Goal: Task Accomplishment & Management: Complete application form

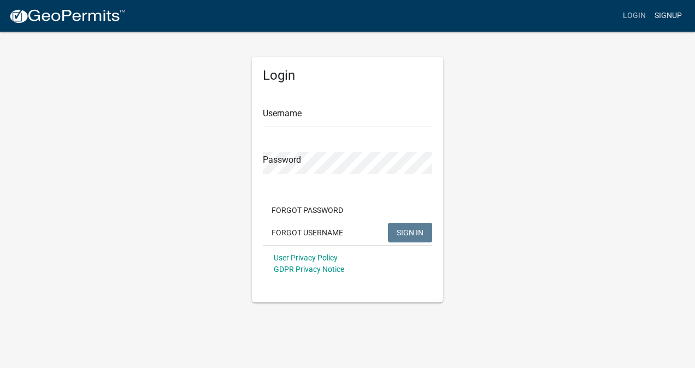
click at [669, 24] on link "Signup" at bounding box center [668, 15] width 36 height 21
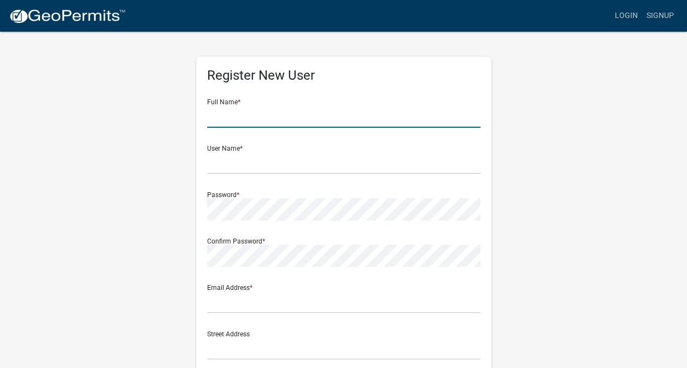
click at [266, 121] on input "text" at bounding box center [343, 116] width 273 height 22
type input "Richard G West"
type input "dickw@explorcruses.com"
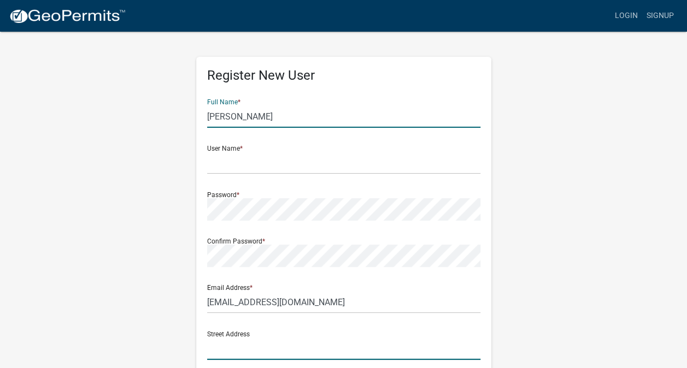
type input "5314 187th Avenue KP N"
type input "Vaughn"
type input "WA"
type input "98394"
type input "2066600526"
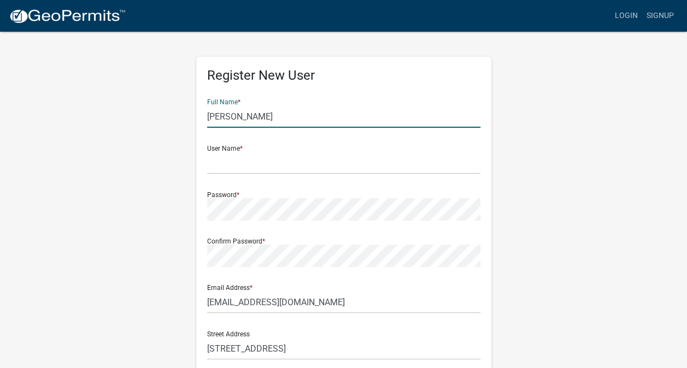
type input "Richard Greenwood West"
type input "Apt E124"
drag, startPoint x: 284, startPoint y: 116, endPoint x: 242, endPoint y: 117, distance: 42.1
click at [242, 117] on input "Richard Greenwood West" at bounding box center [343, 116] width 273 height 22
type input "Richard G.West"
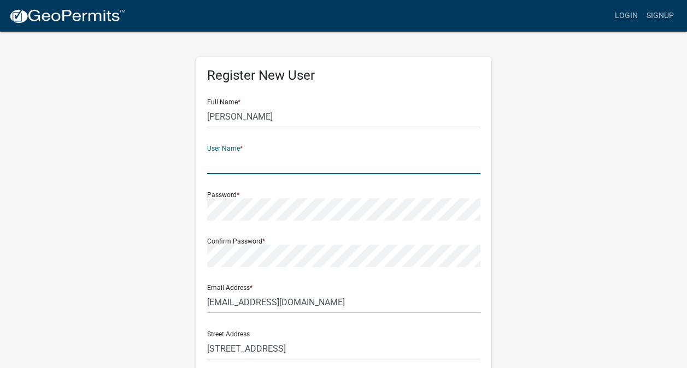
click at [265, 152] on input "text" at bounding box center [343, 163] width 273 height 22
click at [257, 117] on input "Richard G.West" at bounding box center [343, 116] width 273 height 22
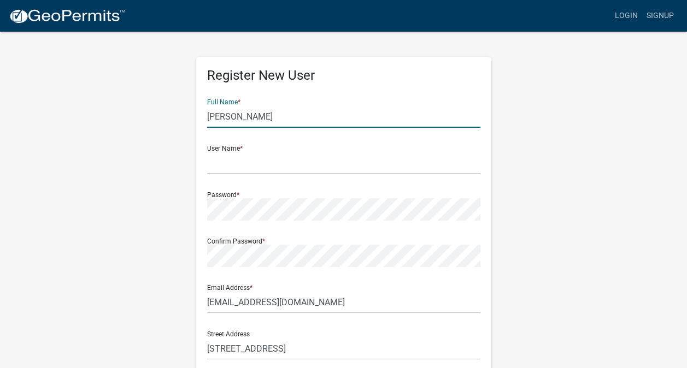
type input "[PERSON_NAME]"
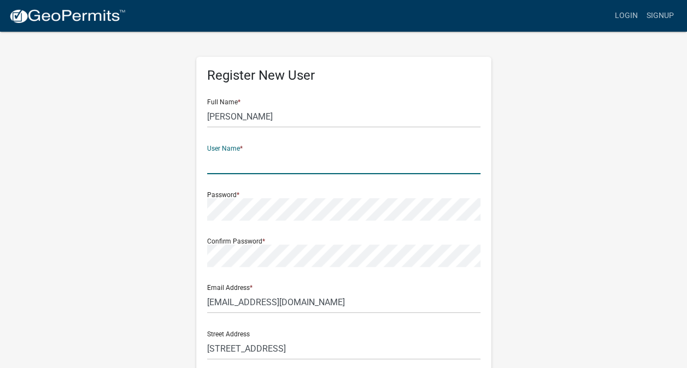
click at [228, 168] on input "text" at bounding box center [343, 163] width 273 height 22
type input "[EMAIL_ADDRESS][DOMAIN_NAME]"
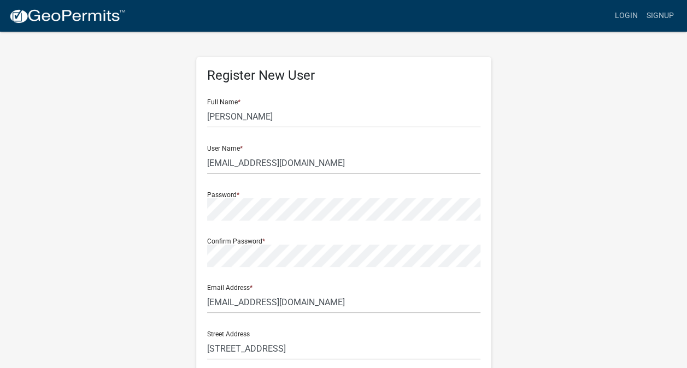
click at [471, 166] on keeper-lock "Open Keeper Popup" at bounding box center [472, 162] width 13 height 13
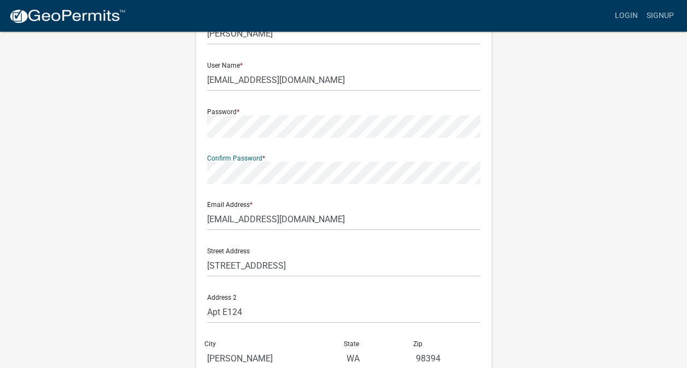
scroll to position [89, 0]
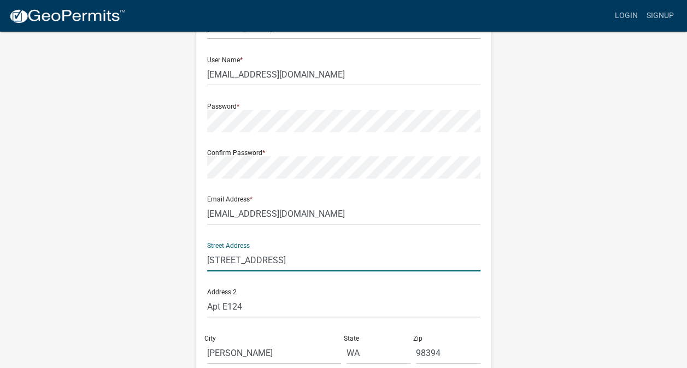
drag, startPoint x: 328, startPoint y: 263, endPoint x: 190, endPoint y: 264, distance: 137.7
click at [190, 264] on div "Register New User Full Name * Richard G. West User Name * dickw@explorcruises.c…" at bounding box center [344, 234] width 312 height 585
drag, startPoint x: 273, startPoint y: 261, endPoint x: 392, endPoint y: 257, distance: 119.2
click at [392, 257] on input "170 Boulevard SE, Apt E124, Atlanta, GA 30312" at bounding box center [343, 260] width 273 height 22
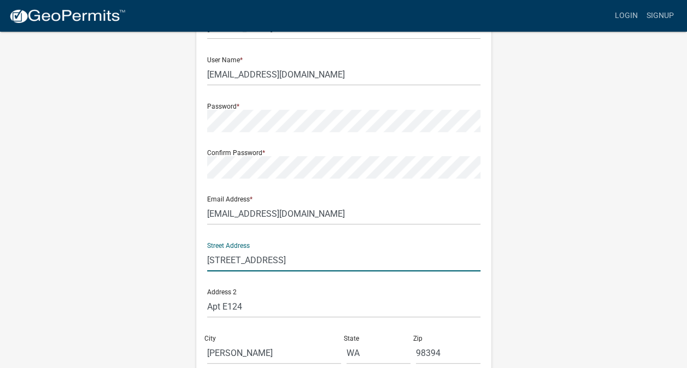
drag, startPoint x: 346, startPoint y: 263, endPoint x: 320, endPoint y: 261, distance: 26.3
click at [320, 261] on input "170 Boulevard SE, Apt E124, Atlanta, GA 30312" at bounding box center [343, 260] width 273 height 22
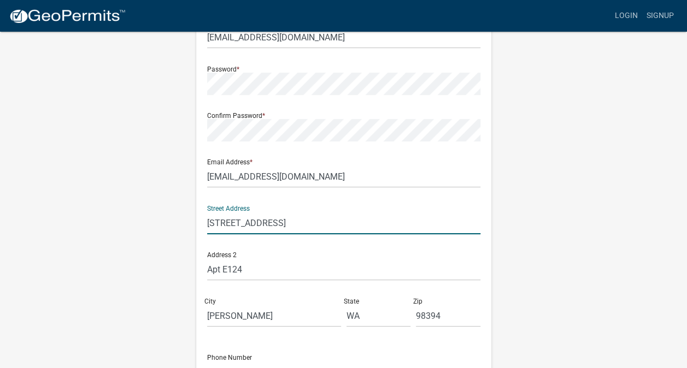
scroll to position [157, 0]
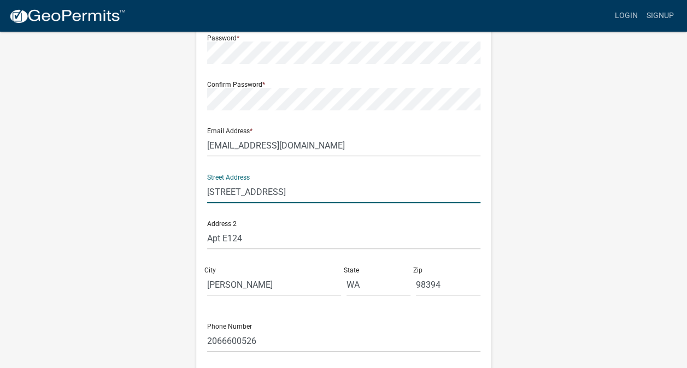
type input "170 Boulevard SE, Apt E124, , GA 30312"
click at [263, 284] on input "Vaughn" at bounding box center [274, 285] width 134 height 22
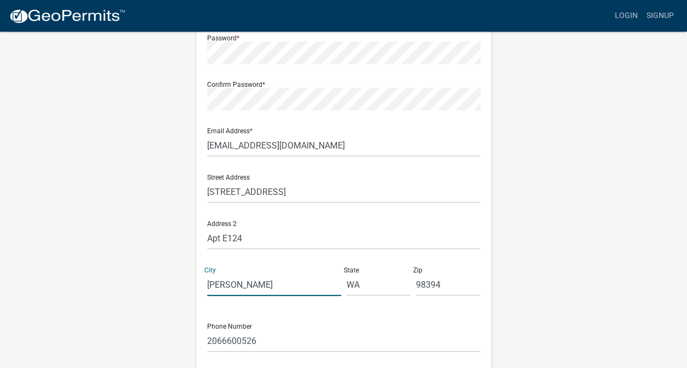
click at [263, 284] on input "Vaughn" at bounding box center [274, 285] width 134 height 22
paste input "[GEOGRAPHIC_DATA]"
type input "[GEOGRAPHIC_DATA]"
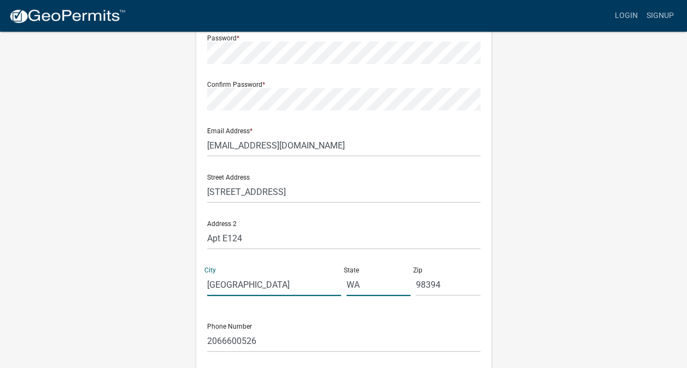
click at [353, 285] on input "WA" at bounding box center [378, 285] width 64 height 22
type input "GA"
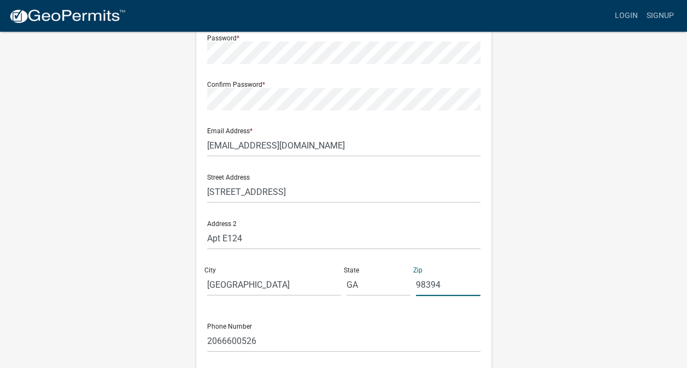
drag, startPoint x: 450, startPoint y: 285, endPoint x: 402, endPoint y: 286, distance: 47.6
click at [402, 286] on div "Street Address 170 Boulevard SE, Apt E124, , GA 30312 Address 2 Apt E124 City A…" at bounding box center [343, 235] width 279 height 139
type input "30312"
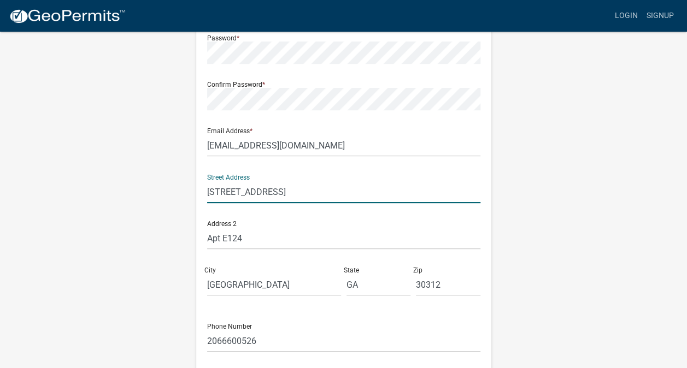
click at [298, 198] on input "170 Boulevard SE, Apt E124, , GA 30312" at bounding box center [343, 192] width 273 height 22
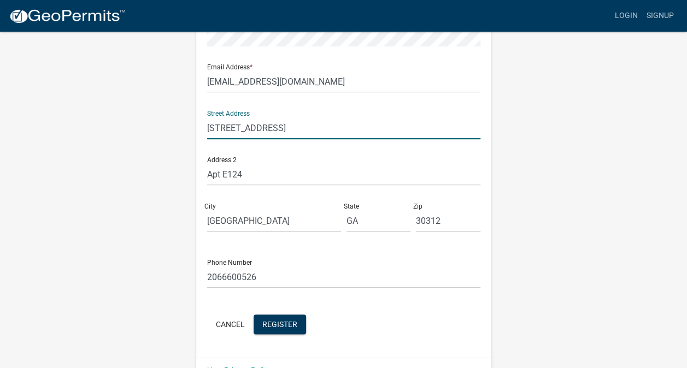
scroll to position [227, 0]
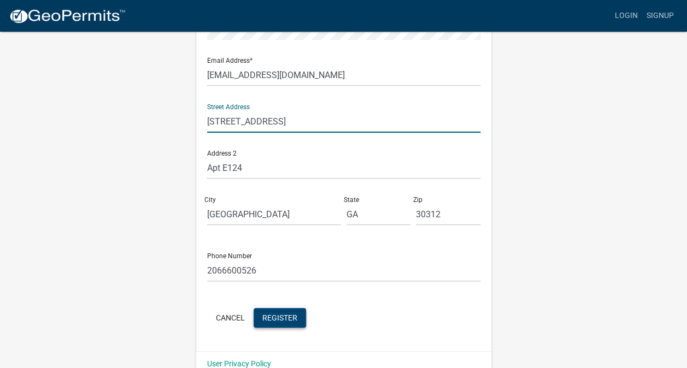
type input "[STREET_ADDRESS]"
click at [284, 319] on span "Register" at bounding box center [279, 317] width 35 height 9
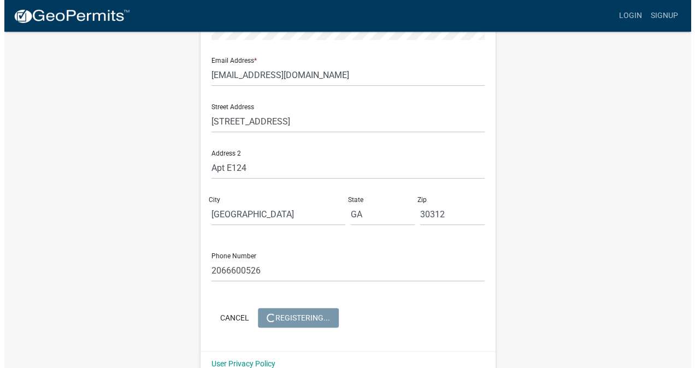
scroll to position [0, 0]
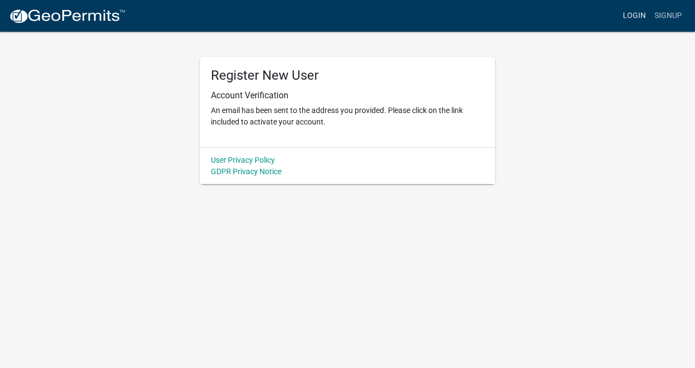
click at [635, 16] on link "Login" at bounding box center [635, 15] width 32 height 21
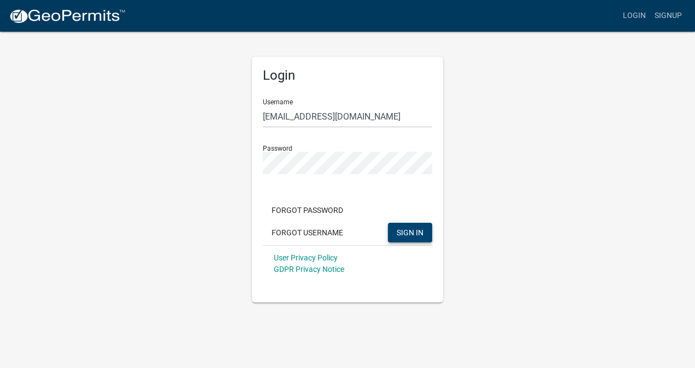
click at [415, 236] on span "SIGN IN" at bounding box center [410, 232] width 27 height 9
type input "[EMAIL_ADDRESS][DOMAIN_NAME]"
click at [413, 232] on span "SIGN IN" at bounding box center [410, 232] width 27 height 9
click at [671, 20] on link "Signup" at bounding box center [668, 15] width 36 height 21
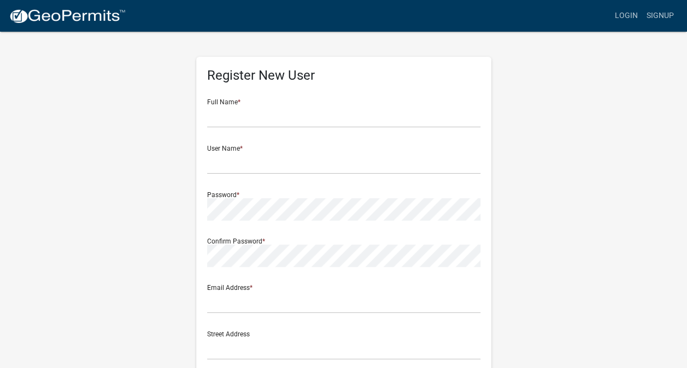
click at [624, 208] on div "Register New User Full Name * User Name * Password * Confirm Password * Email A…" at bounding box center [343, 323] width 623 height 585
click at [629, 20] on link "Login" at bounding box center [626, 15] width 32 height 21
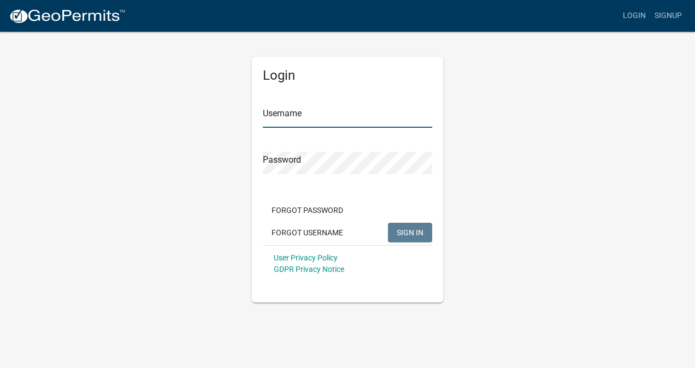
type input "[EMAIL_ADDRESS][DOMAIN_NAME]"
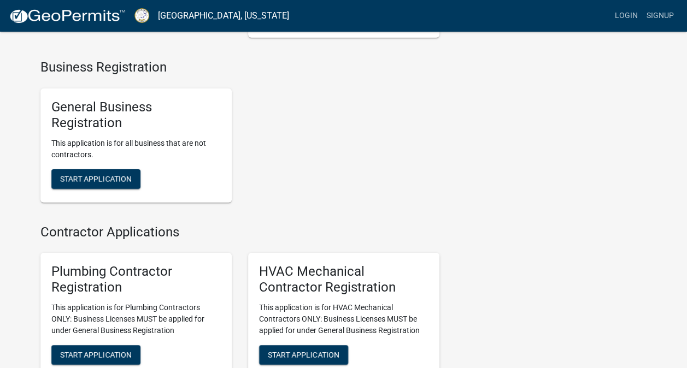
scroll to position [1920, 0]
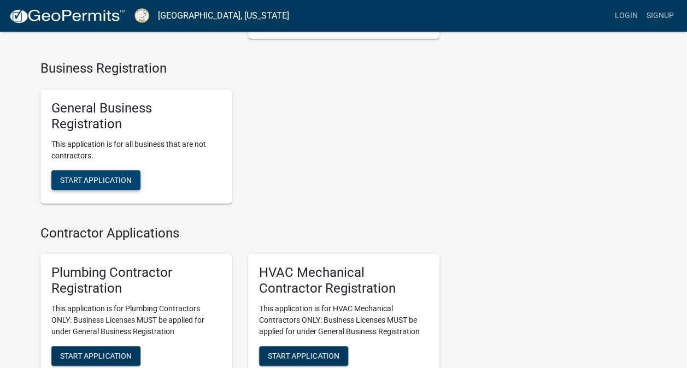
click at [85, 184] on span "Start Application" at bounding box center [96, 179] width 72 height 9
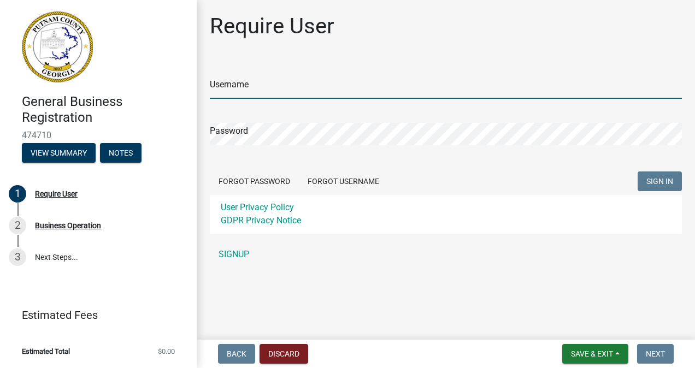
type input "[EMAIL_ADDRESS][DOMAIN_NAME]"
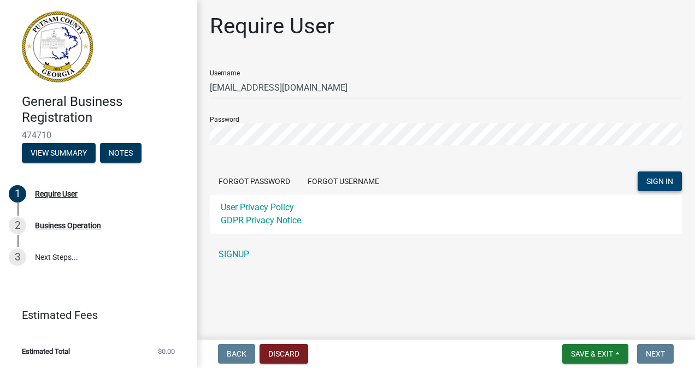
click at [662, 182] on span "SIGN IN" at bounding box center [660, 181] width 27 height 9
click at [240, 261] on link "SIGNUP" at bounding box center [446, 255] width 472 height 22
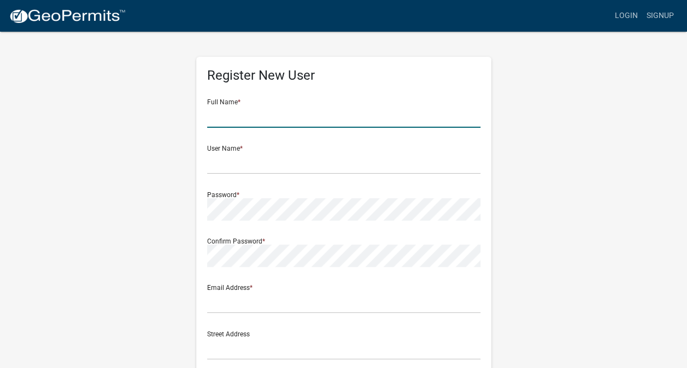
click at [313, 121] on input "text" at bounding box center [343, 116] width 273 height 22
type input "[PERSON_NAME]"
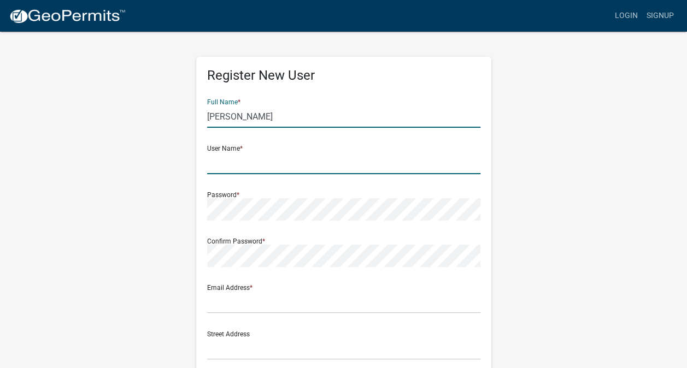
type input "[EMAIL_ADDRESS][DOMAIN_NAME]"
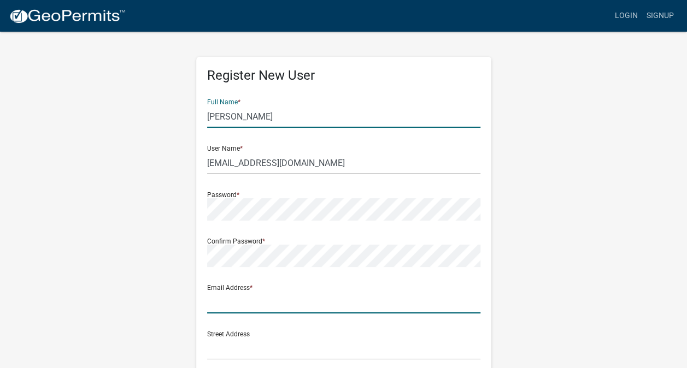
type input "[EMAIL_ADDRESS][DOMAIN_NAME]"
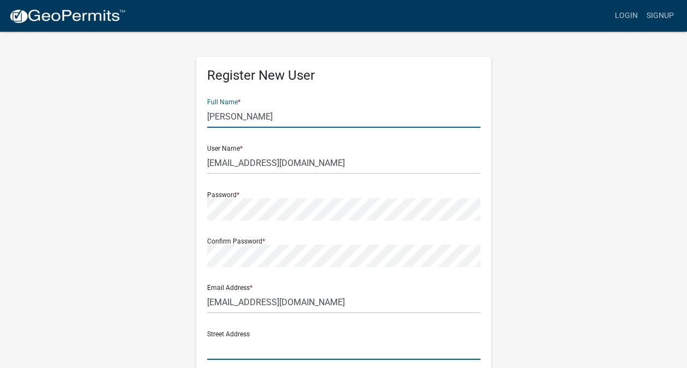
type input "[STREET_ADDRESS]"
type input "Apt E124"
type input "[GEOGRAPHIC_DATA]"
type input "GA"
type input "30312"
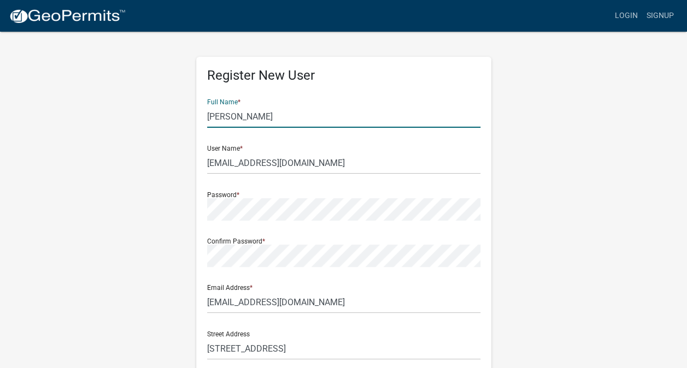
type input "2066600526"
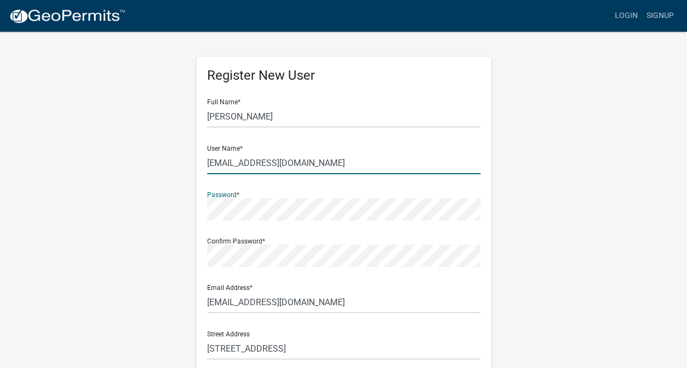
type input "[EMAIL_ADDRESS][DOMAIN_NAME]"
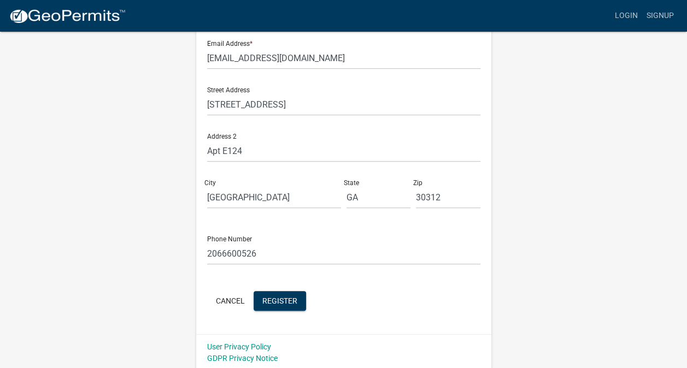
scroll to position [246, 0]
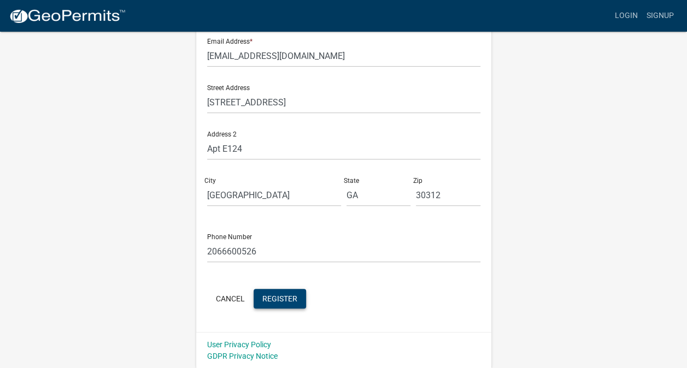
click at [278, 299] on span "Register" at bounding box center [279, 298] width 35 height 9
click at [272, 58] on input "[EMAIL_ADDRESS][DOMAIN_NAME]" at bounding box center [343, 56] width 273 height 22
type input "[EMAIL_ADDRESS][DOMAIN_NAME]"
click at [291, 306] on button "Register" at bounding box center [280, 299] width 52 height 20
click at [663, 19] on link "Signup" at bounding box center [660, 15] width 36 height 21
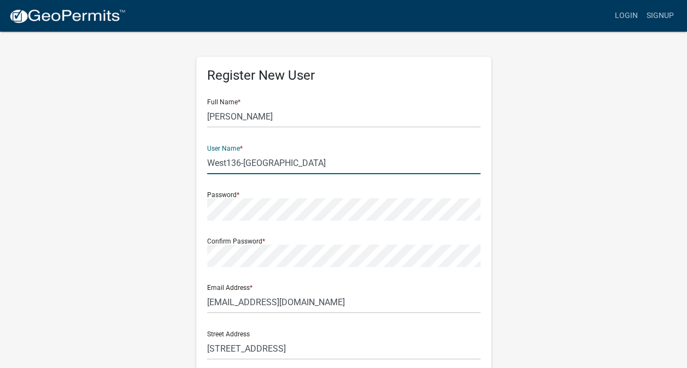
click at [224, 162] on input "West136-[GEOGRAPHIC_DATA]" at bounding box center [343, 163] width 273 height 22
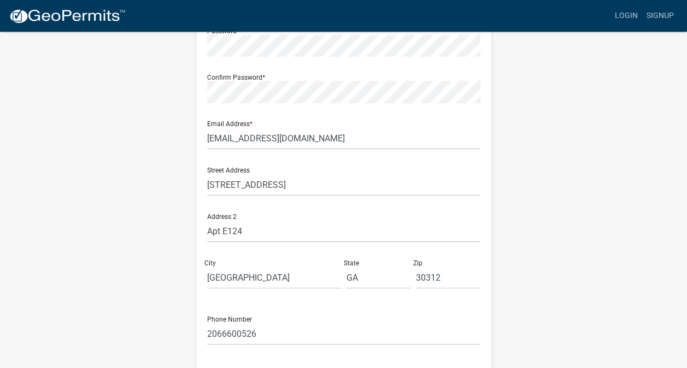
scroll to position [246, 0]
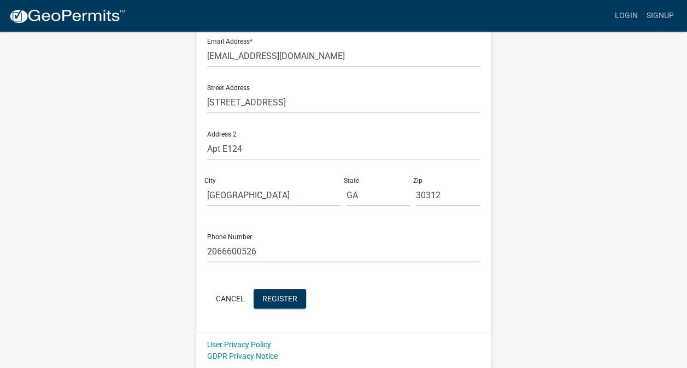
type input "West-136-[GEOGRAPHIC_DATA]"
click at [143, 230] on div "Register New User Full Name * [PERSON_NAME] User Name * West-136-Woodslake Pass…" at bounding box center [343, 76] width 623 height 585
click at [274, 301] on span "Register" at bounding box center [279, 298] width 35 height 9
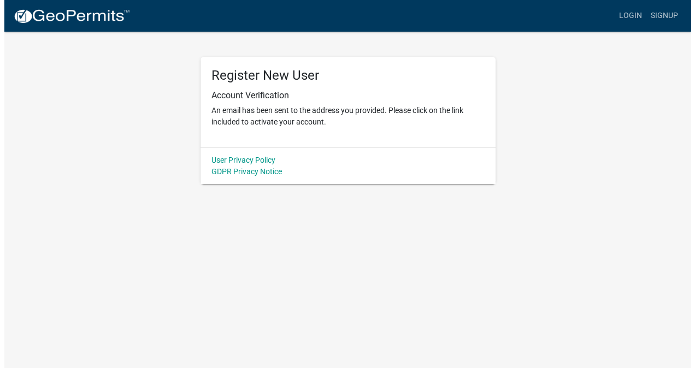
scroll to position [0, 0]
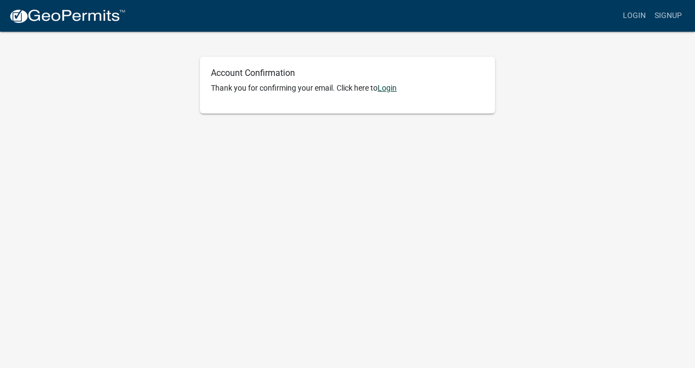
click at [388, 89] on link "Login" at bounding box center [387, 88] width 19 height 9
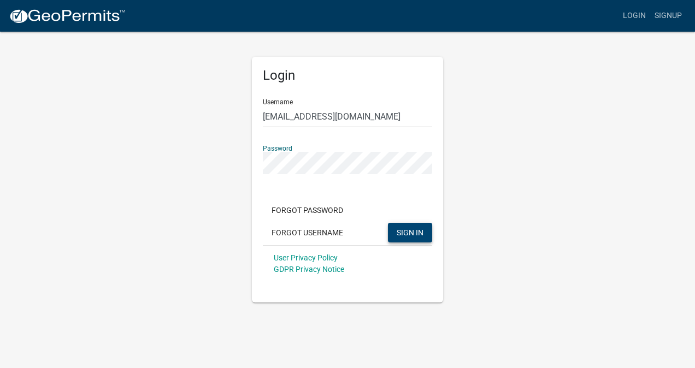
click at [402, 234] on span "SIGN IN" at bounding box center [410, 232] width 27 height 9
type input "West-136-woodslake"
click at [412, 234] on span "SIGN IN" at bounding box center [410, 232] width 27 height 9
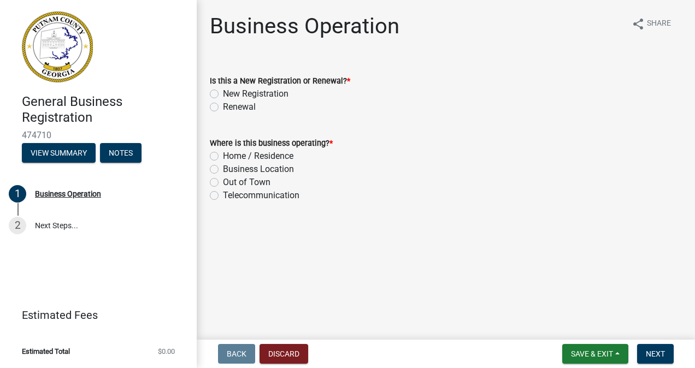
click at [223, 90] on label "New Registration" at bounding box center [256, 93] width 66 height 13
click at [223, 90] on input "New Registration" at bounding box center [226, 90] width 7 height 7
radio input "true"
click at [223, 155] on label "Home / Residence" at bounding box center [258, 156] width 70 height 13
click at [223, 155] on input "Home / Residence" at bounding box center [226, 153] width 7 height 7
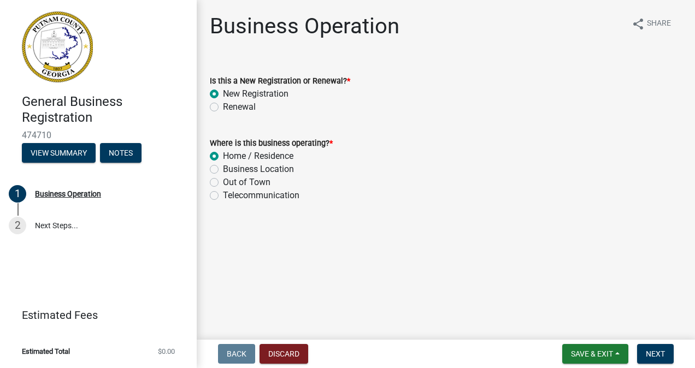
radio input "true"
click at [663, 355] on span "Next" at bounding box center [655, 354] width 19 height 9
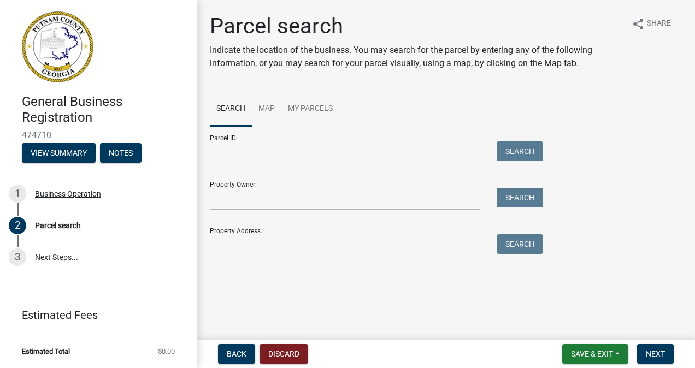
click at [649, 202] on div "Parcel ID: Search Property Owner: Search Property Address: Search" at bounding box center [446, 191] width 472 height 131
click at [248, 154] on input "Parcel ID:" at bounding box center [345, 153] width 271 height 22
click at [638, 200] on div "Parcel ID: 109B Search Property Owner: Search Property Address: Search" at bounding box center [446, 191] width 472 height 131
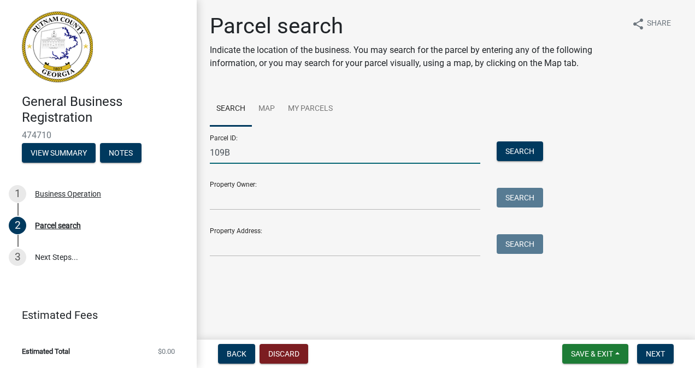
click at [257, 158] on input "109B" at bounding box center [345, 153] width 271 height 22
click at [621, 212] on div "Parcel ID: 109B-004, 109B-002, 1090B-004- Search Property Owner: Search Propert…" at bounding box center [446, 191] width 472 height 131
type input "Q"
click at [579, 114] on ul "Search Map My Parcels" at bounding box center [446, 109] width 472 height 34
click at [602, 97] on ul "Search Map My Parcels" at bounding box center [446, 109] width 472 height 34
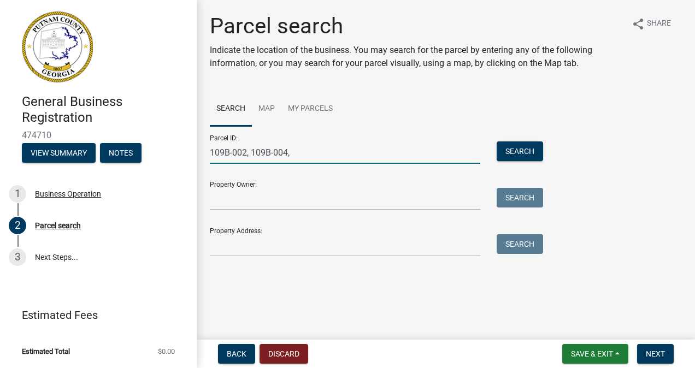
click at [362, 148] on input "109B-002, 109B-004," at bounding box center [345, 153] width 271 height 22
click at [530, 151] on button "Search" at bounding box center [520, 152] width 46 height 20
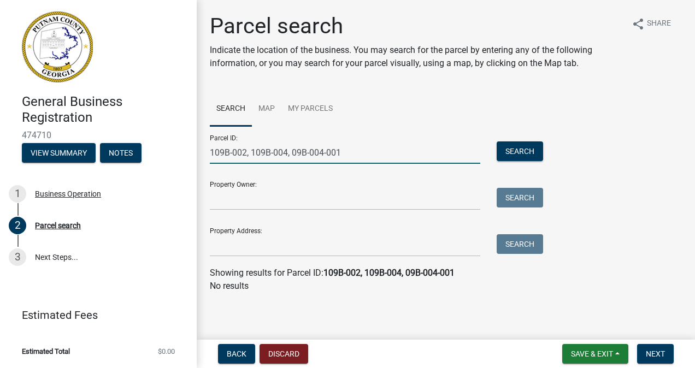
click at [292, 157] on input "109B-002, 109B-004, 09B-004-001" at bounding box center [345, 153] width 271 height 22
click at [356, 153] on input "109B-002, 109B-004, 09B-004-001" at bounding box center [345, 153] width 271 height 22
click at [522, 155] on button "Search" at bounding box center [520, 152] width 46 height 20
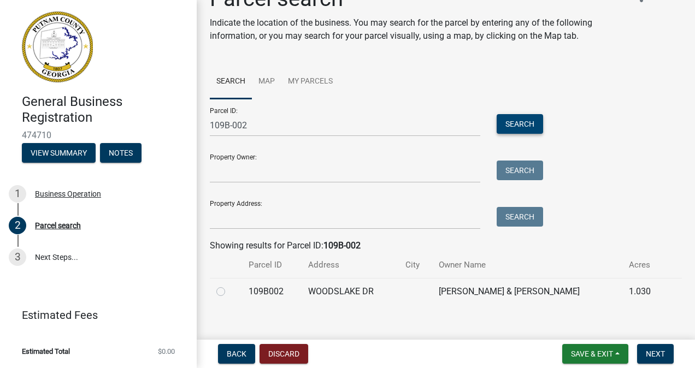
scroll to position [39, 0]
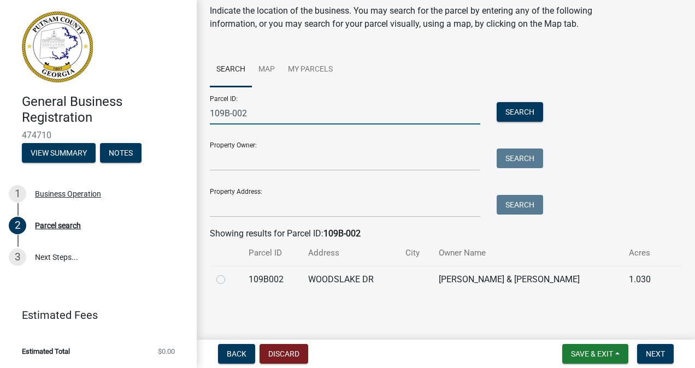
click at [285, 109] on input "109B-002" at bounding box center [345, 113] width 271 height 22
type input "109B-004"
click at [523, 120] on button "Search" at bounding box center [520, 112] width 46 height 20
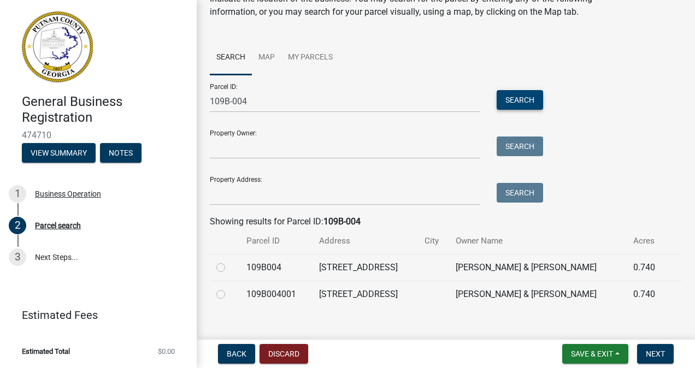
scroll to position [55, 0]
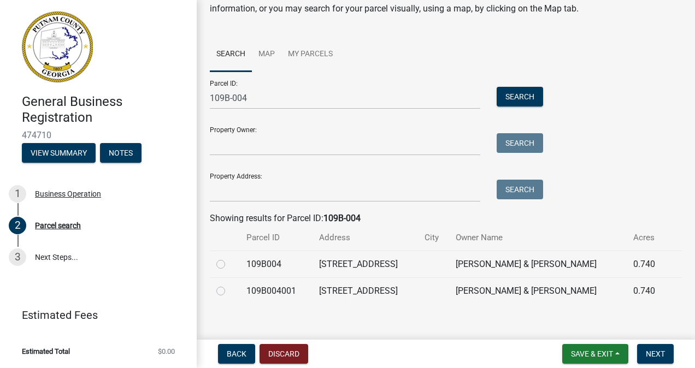
click at [230, 258] on label at bounding box center [230, 258] width 0 height 0
click at [230, 265] on input "radio" at bounding box center [233, 261] width 7 height 7
radio input "true"
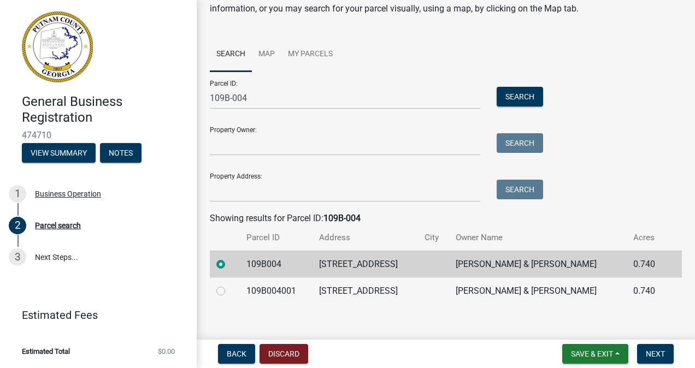
click at [230, 285] on label at bounding box center [230, 285] width 0 height 0
click at [230, 292] on input "radio" at bounding box center [233, 288] width 7 height 7
radio input "true"
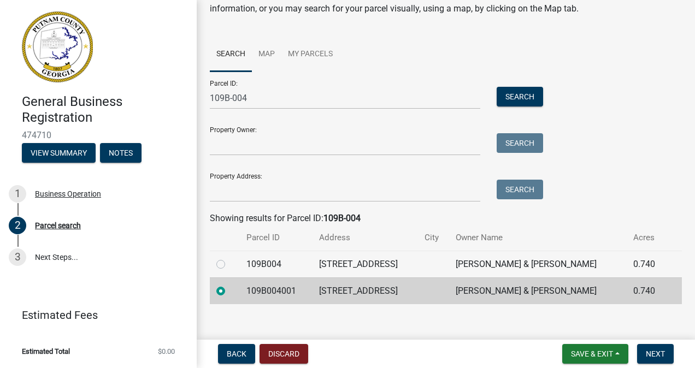
click at [230, 258] on label at bounding box center [230, 258] width 0 height 0
click at [230, 265] on input "radio" at bounding box center [233, 261] width 7 height 7
radio input "true"
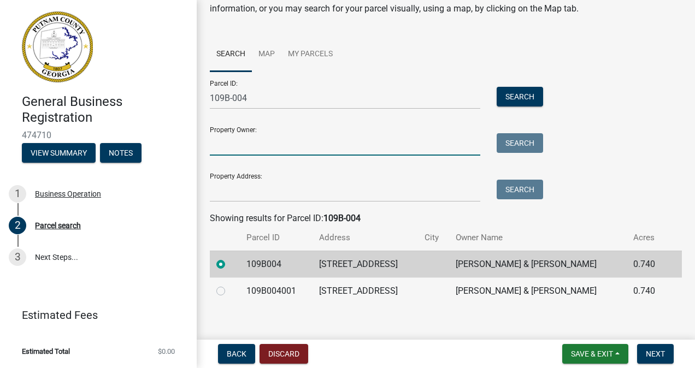
click at [338, 146] on input "Property Owner:" at bounding box center [345, 144] width 271 height 22
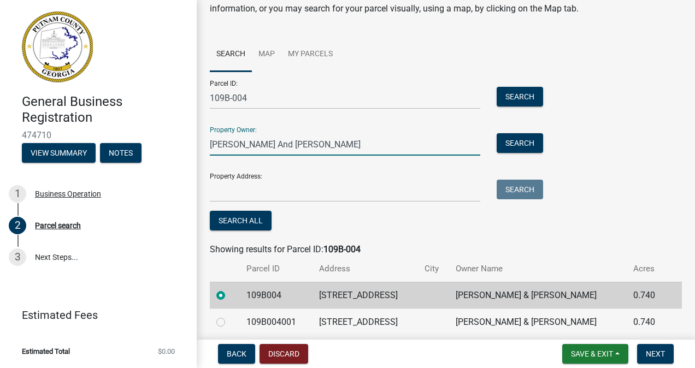
type input "RICHARD And LESLIE WEST"
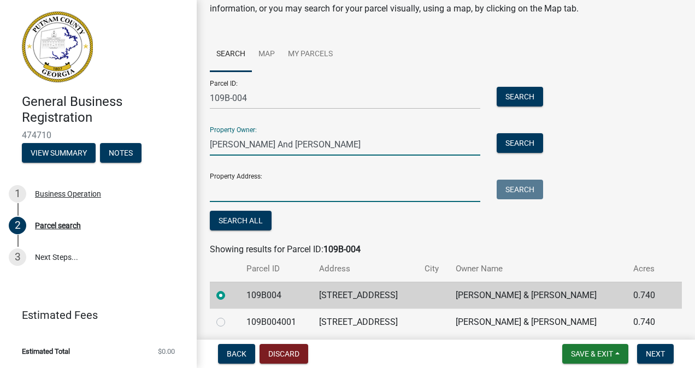
click at [224, 192] on input "Property Address:" at bounding box center [345, 191] width 271 height 22
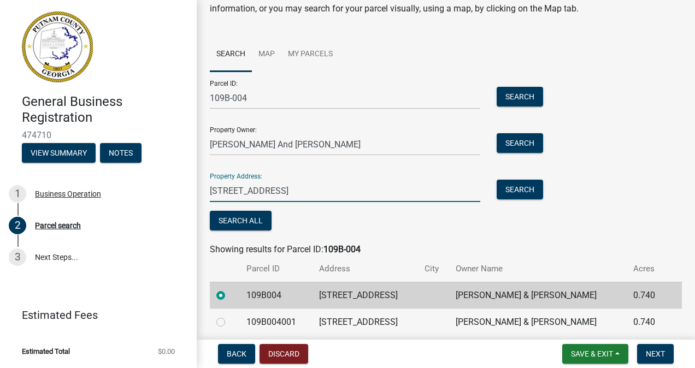
click at [372, 190] on input "136 Woodslake Dr., Eatonton,, GA" at bounding box center [345, 191] width 271 height 22
click at [383, 193] on input "136 Woodslake Dr., Eatonton, GA" at bounding box center [345, 191] width 271 height 22
type input "136 Woodslake Dr., Eatonton, GA 31024"
click at [528, 196] on button "Search" at bounding box center [520, 190] width 46 height 20
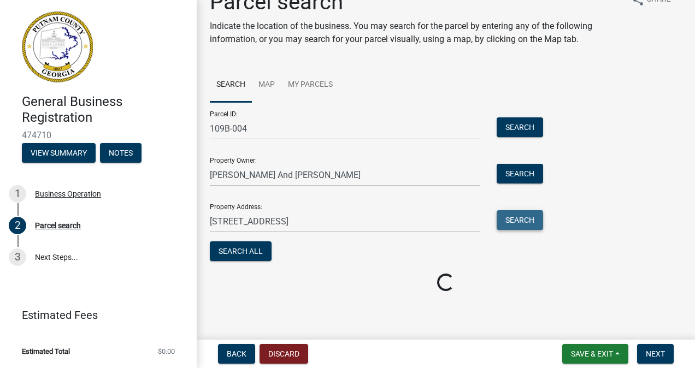
scroll to position [31, 0]
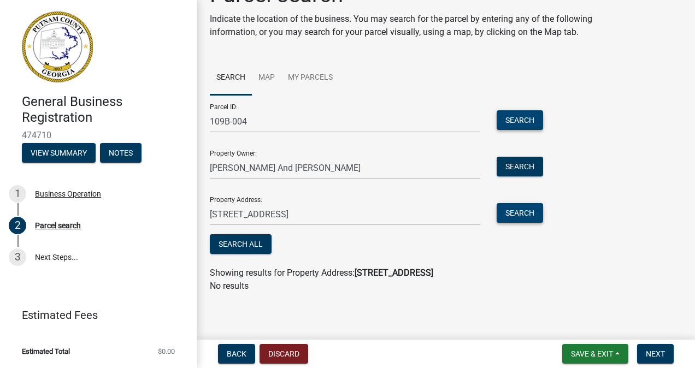
click at [531, 127] on button "Search" at bounding box center [520, 120] width 46 height 20
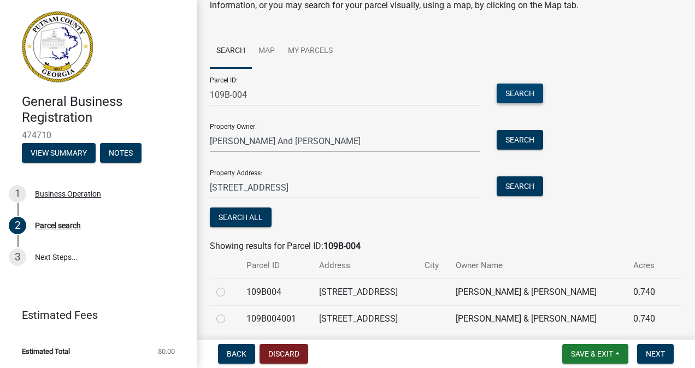
scroll to position [97, 0]
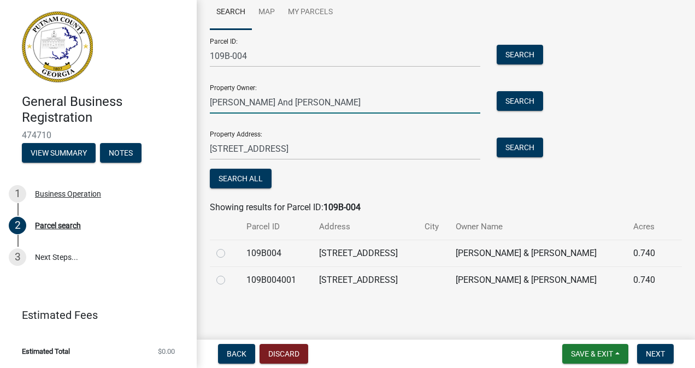
click at [256, 103] on input "RICHARD And LESLIE WEST" at bounding box center [345, 102] width 271 height 22
type input "RICHARD and LESLIE WEST"
click at [658, 356] on span "Next" at bounding box center [655, 354] width 19 height 9
click at [657, 361] on button "Next" at bounding box center [655, 354] width 37 height 20
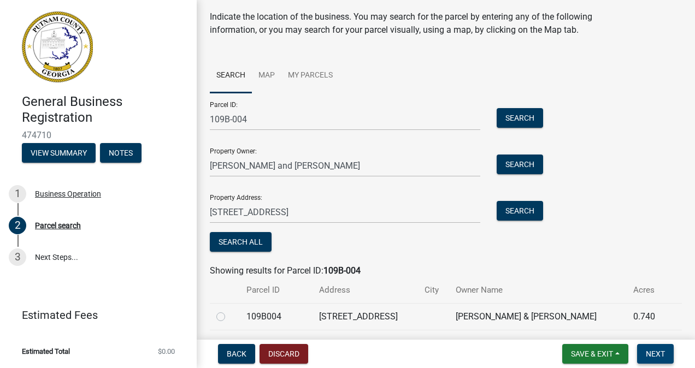
scroll to position [36, 0]
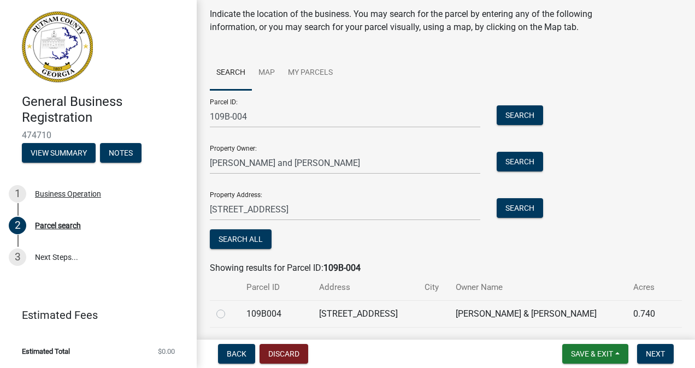
click at [591, 243] on div "Parcel ID: 109B-004 Search Property Owner: RICHARD and LESLIE WEST Search Prope…" at bounding box center [446, 171] width 472 height 162
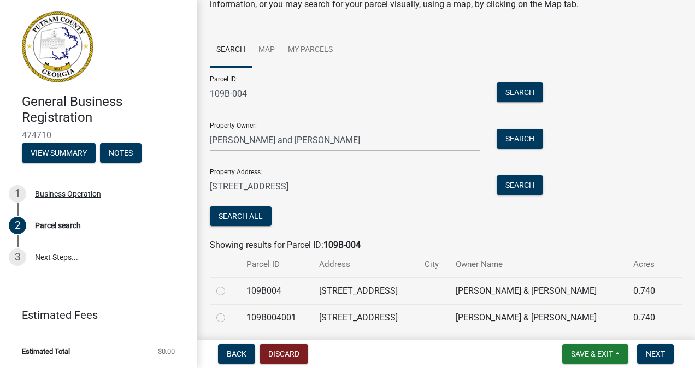
scroll to position [97, 0]
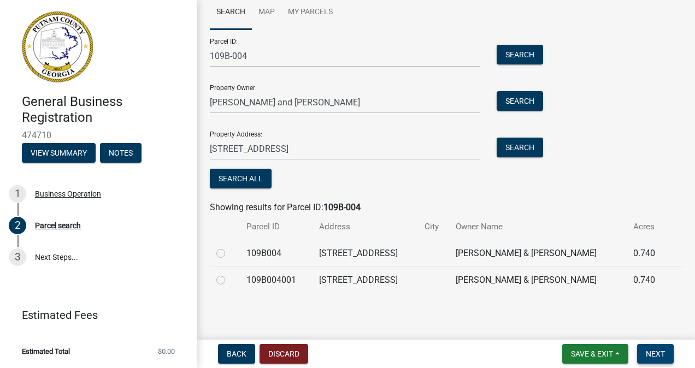
click at [658, 354] on span "Next" at bounding box center [655, 354] width 19 height 9
click at [659, 357] on span "Next" at bounding box center [655, 354] width 19 height 9
click at [660, 360] on button "Next" at bounding box center [655, 354] width 37 height 20
click at [230, 247] on label at bounding box center [230, 247] width 0 height 0
click at [230, 253] on input "radio" at bounding box center [233, 250] width 7 height 7
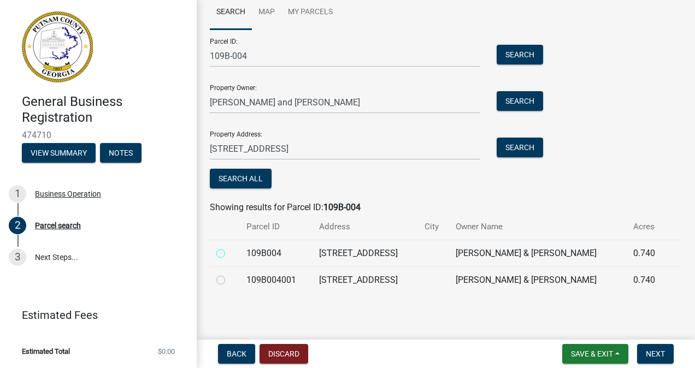
radio input "true"
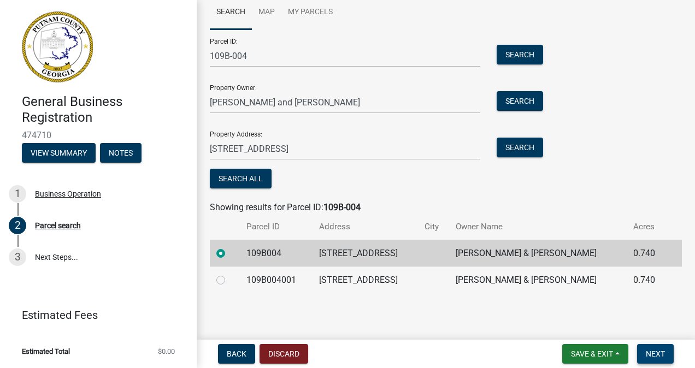
click at [659, 360] on button "Next" at bounding box center [655, 354] width 37 height 20
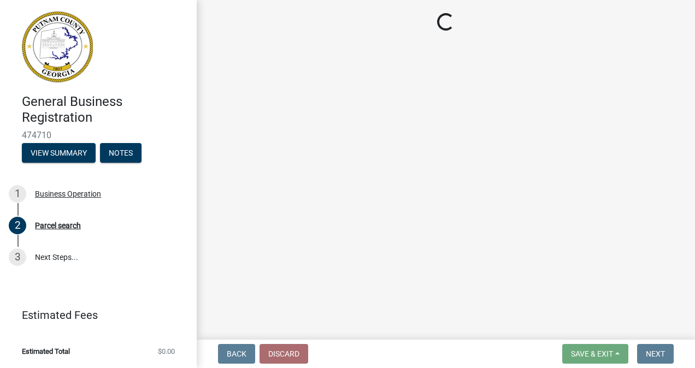
select select "GA"
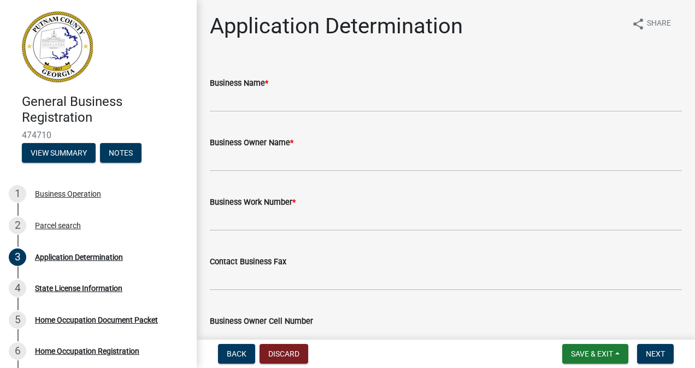
click at [238, 86] on label "Business Name *" at bounding box center [239, 84] width 58 height 8
click at [238, 90] on input "Business Name *" at bounding box center [446, 101] width 472 height 22
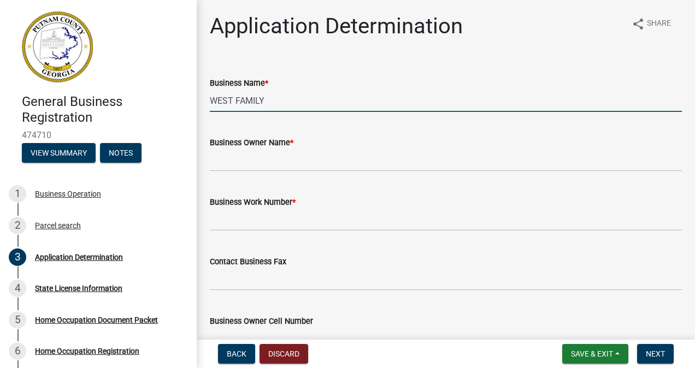
click at [300, 98] on input "WEST FAMILY" at bounding box center [446, 101] width 472 height 22
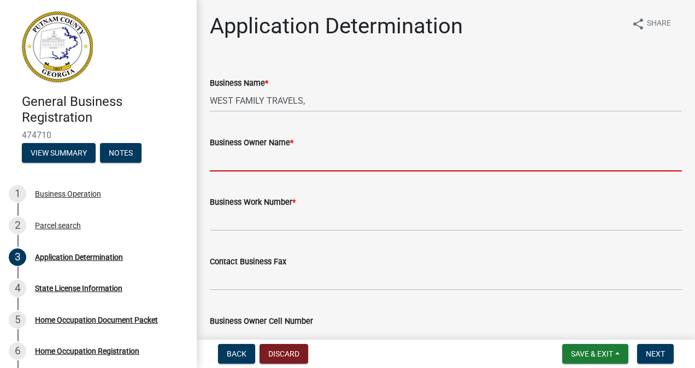
click at [539, 163] on input "Business Owner Name *" at bounding box center [446, 160] width 472 height 22
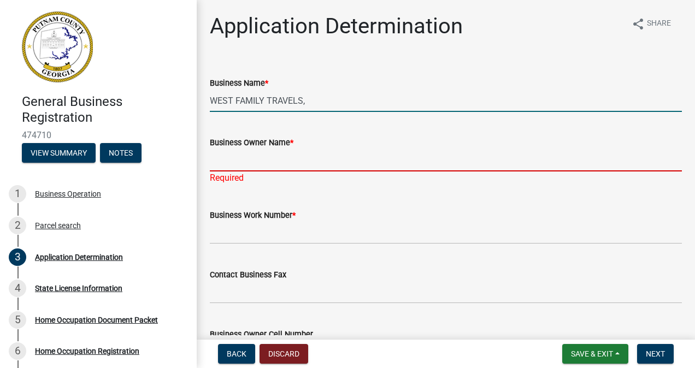
click at [357, 102] on input "WEST FAMILY TRAVELS," at bounding box center [446, 101] width 472 height 22
click at [301, 162] on input "Business Owner Name *" at bounding box center [446, 160] width 472 height 22
click at [337, 103] on input "WEST FAMILY TRAVELS," at bounding box center [446, 101] width 472 height 22
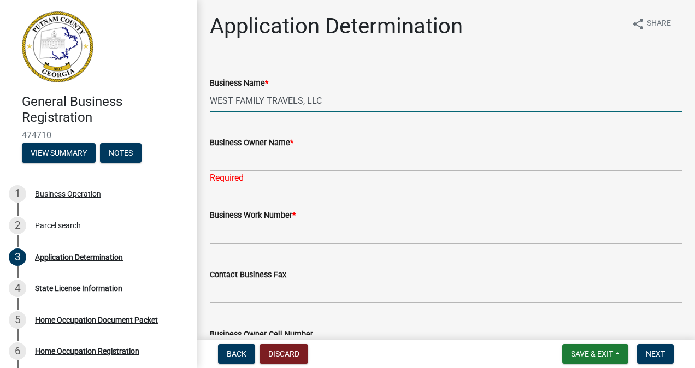
type input "WEST FAMILY TRAVELS, LLC"
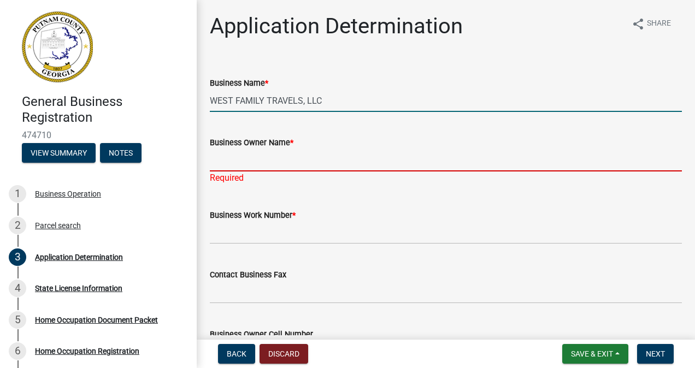
click at [219, 164] on input "Business Owner Name *" at bounding box center [446, 160] width 472 height 22
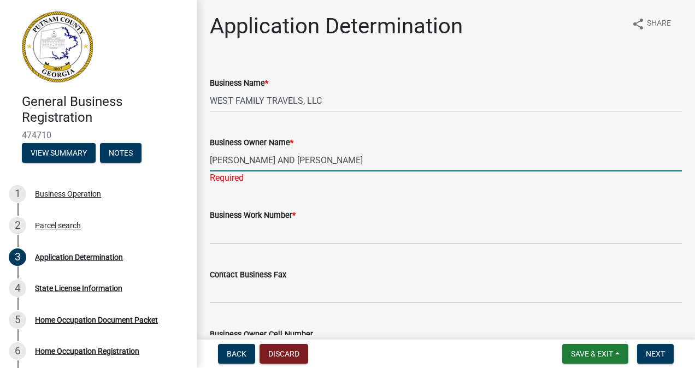
type input "RICHARD AND LESLIE WEST"
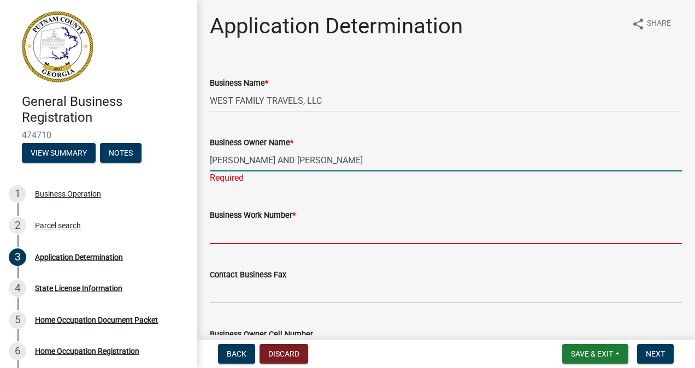
click at [224, 236] on wm-data-entity-input "Business Work Number *" at bounding box center [446, 223] width 472 height 60
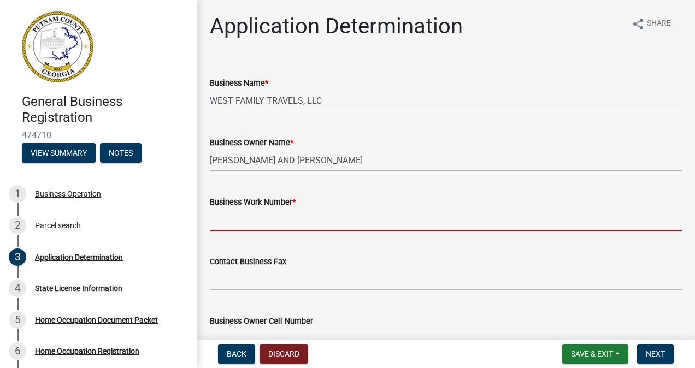
type input "2066600526"
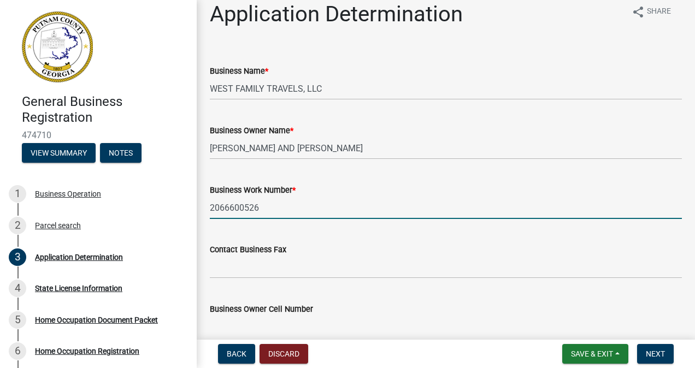
scroll to position [36, 0]
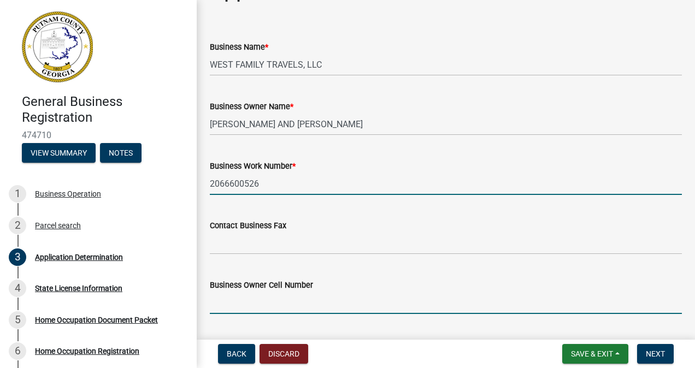
click at [237, 304] on input "Business Owner Cell Number" at bounding box center [446, 303] width 472 height 22
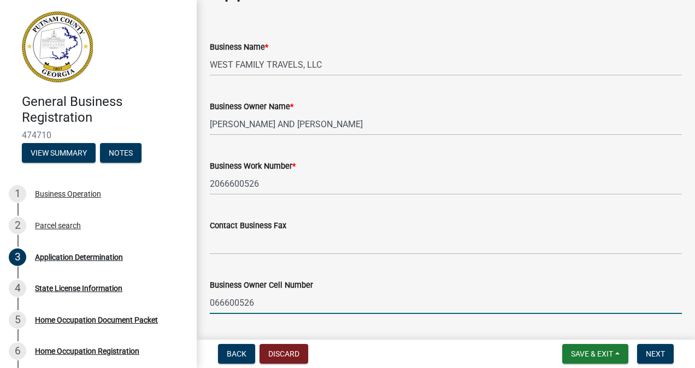
click at [212, 303] on input "066600526" at bounding box center [446, 303] width 472 height 22
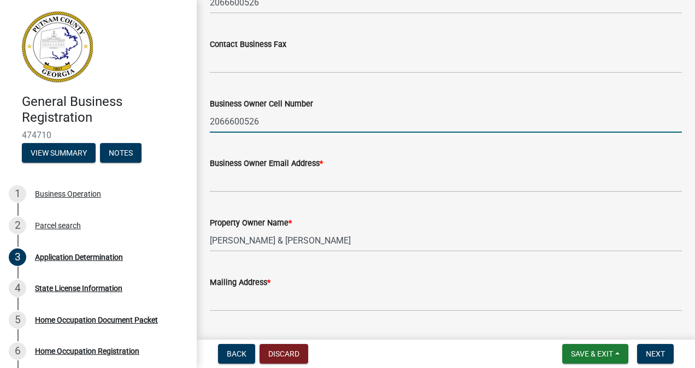
scroll to position [225, 0]
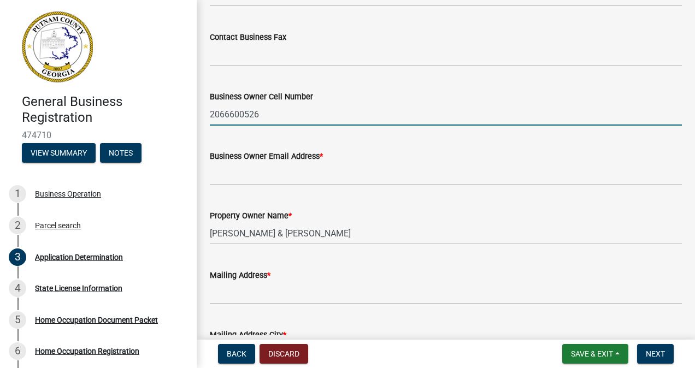
type input "2066600526"
click at [227, 176] on input "Business Owner Email Address *" at bounding box center [446, 174] width 472 height 22
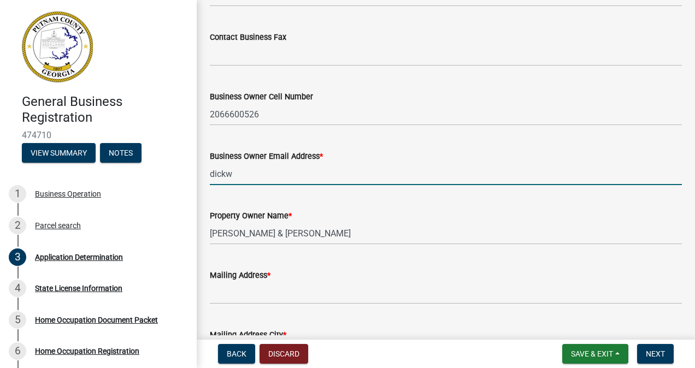
type input "[EMAIL_ADDRESS][DOMAIN_NAME]"
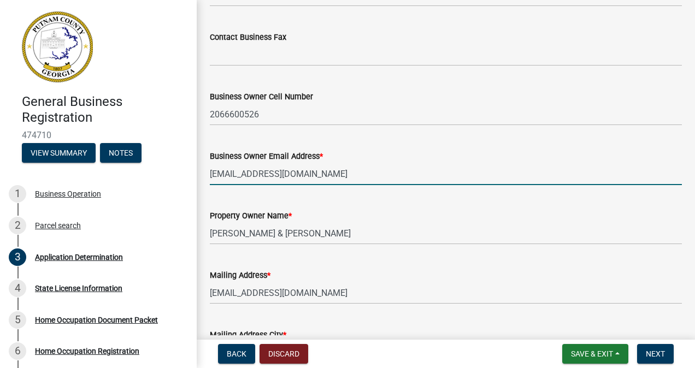
type input "[STREET_ADDRESS]"
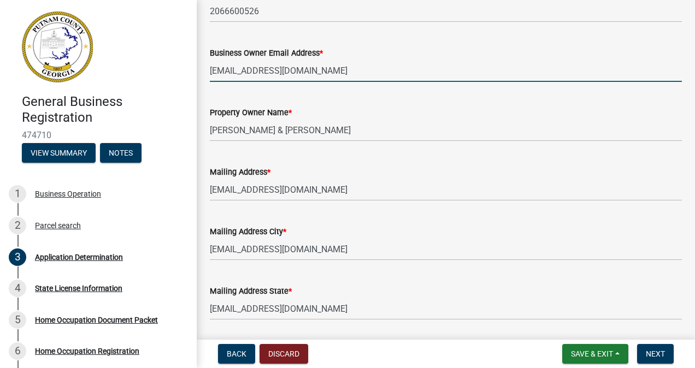
scroll to position [333, 0]
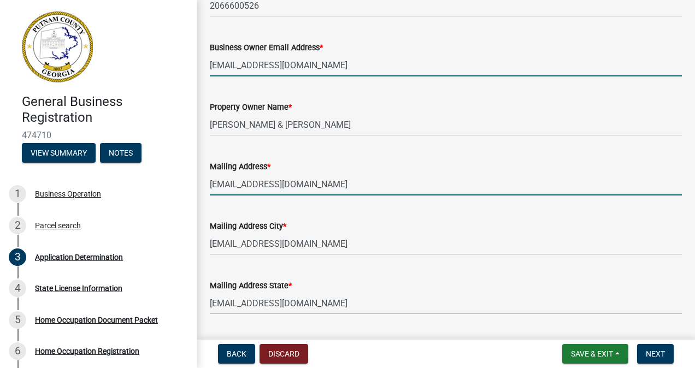
click at [260, 185] on input "[EMAIL_ADDRESS][DOMAIN_NAME]" at bounding box center [446, 184] width 472 height 22
click at [327, 187] on input "[EMAIL_ADDRESS][DOMAIN_NAME]" at bounding box center [446, 184] width 472 height 22
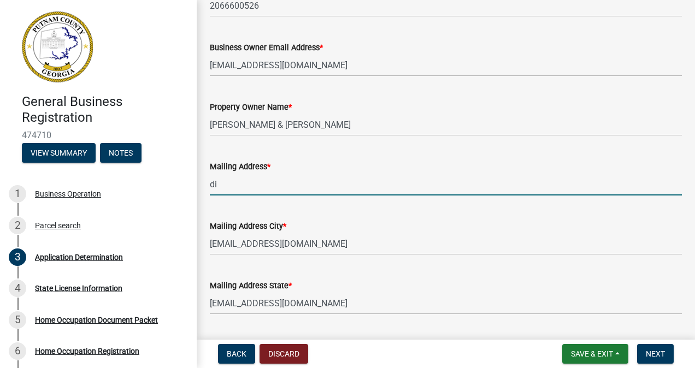
type input "d"
type input "170 Boulevard SE, Apt E124, Atlanta, GA 30312"
type input "Explor Cruises"
type input "[EMAIL_ADDRESS][DOMAIN_NAME]"
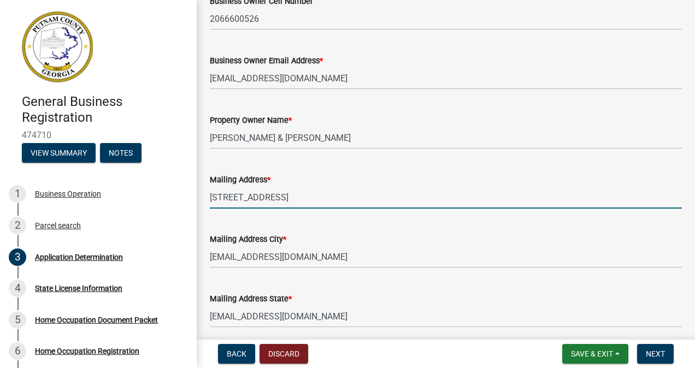
scroll to position [346, 0]
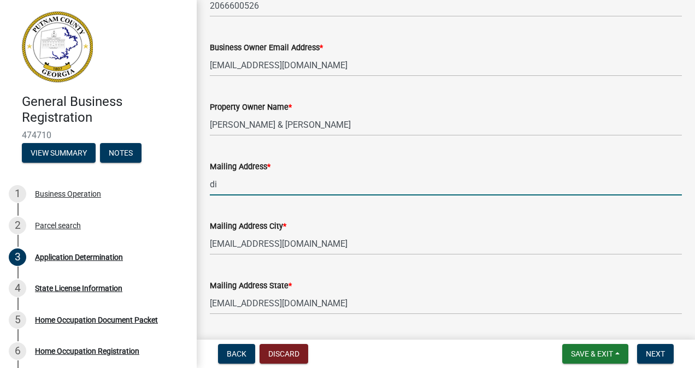
type input "d"
type input "170 Boulevard SE, Apt E124"
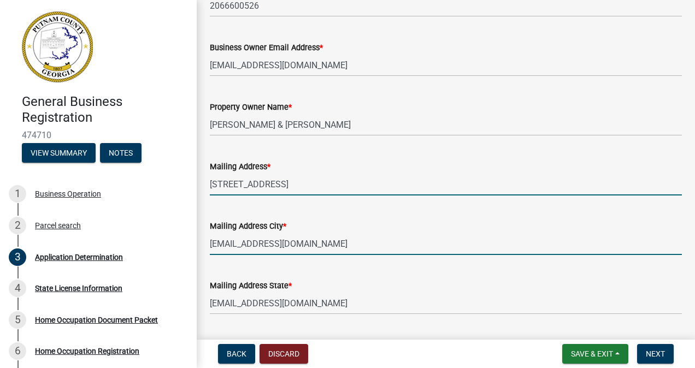
click at [231, 245] on input "[EMAIL_ADDRESS][DOMAIN_NAME]" at bounding box center [446, 244] width 472 height 22
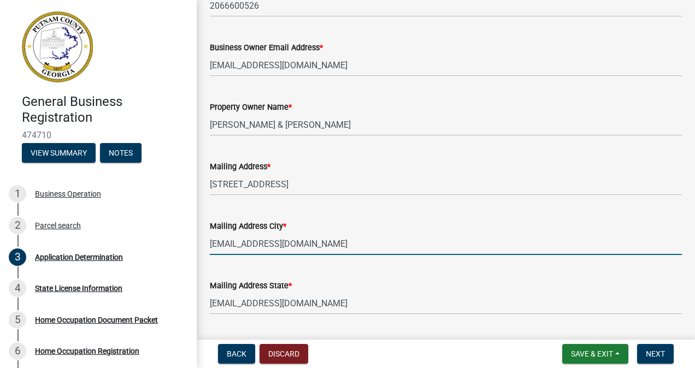
click at [350, 246] on input "[EMAIL_ADDRESS][DOMAIN_NAME]" at bounding box center [446, 244] width 472 height 22
type input "d"
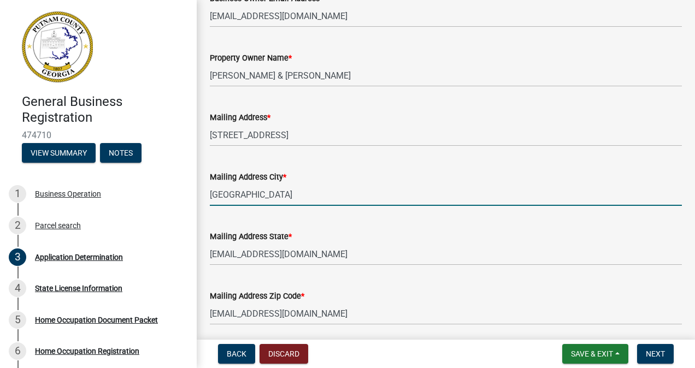
scroll to position [396, 0]
type input "[GEOGRAPHIC_DATA]"
click at [250, 255] on input "[EMAIL_ADDRESS][DOMAIN_NAME]" at bounding box center [446, 254] width 472 height 22
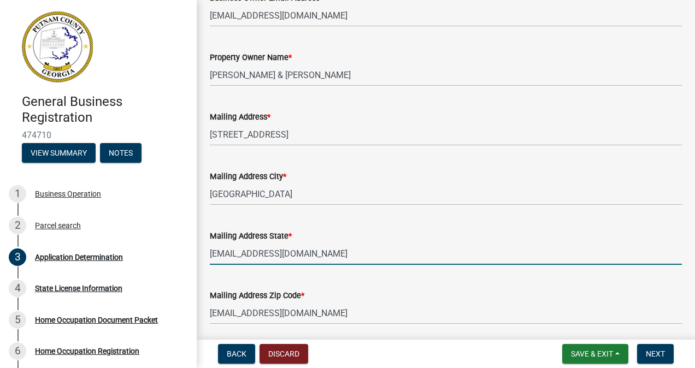
click at [310, 251] on input "[EMAIL_ADDRESS][DOMAIN_NAME]" at bounding box center [446, 254] width 472 height 22
type input "d"
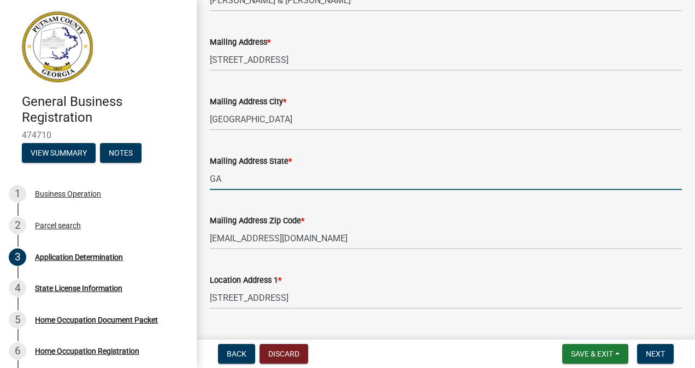
scroll to position [472, 0]
type input "GA"
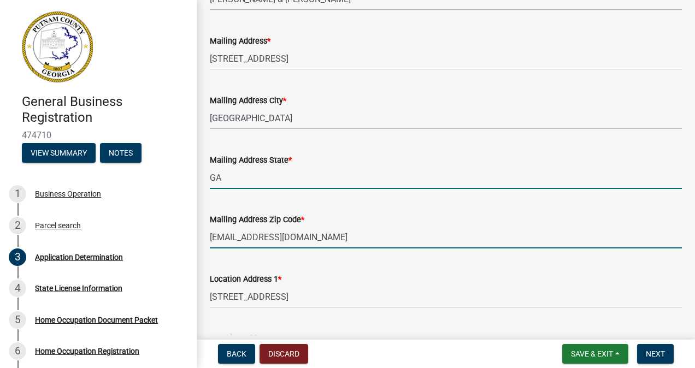
click at [312, 239] on input "[EMAIL_ADDRESS][DOMAIN_NAME]" at bounding box center [446, 237] width 472 height 22
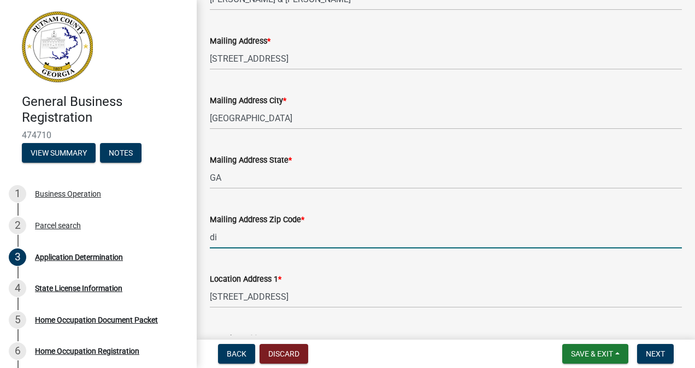
type input "d"
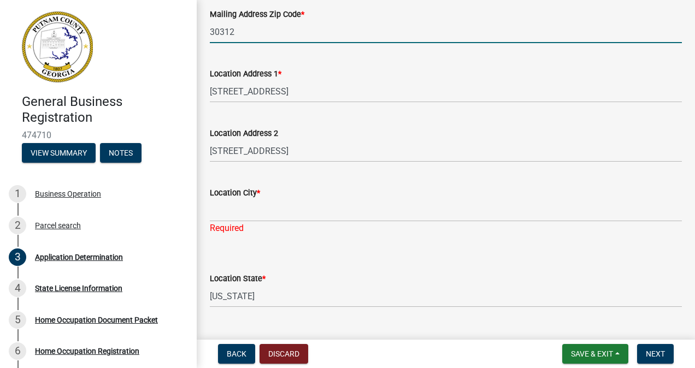
scroll to position [681, 0]
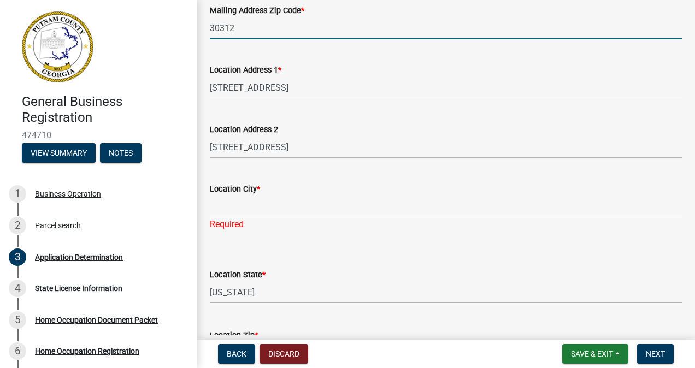
type input "30312"
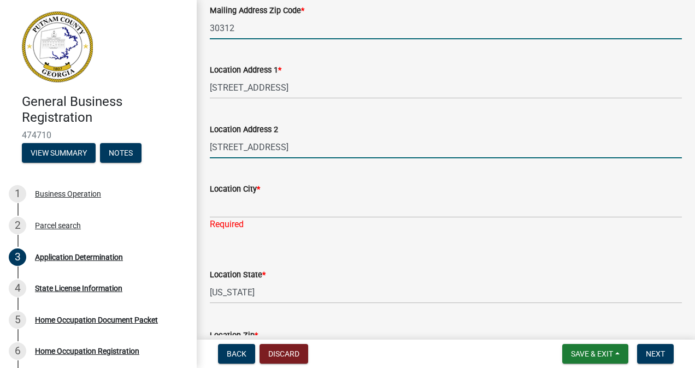
click at [289, 146] on input "[STREET_ADDRESS]" at bounding box center [446, 147] width 472 height 22
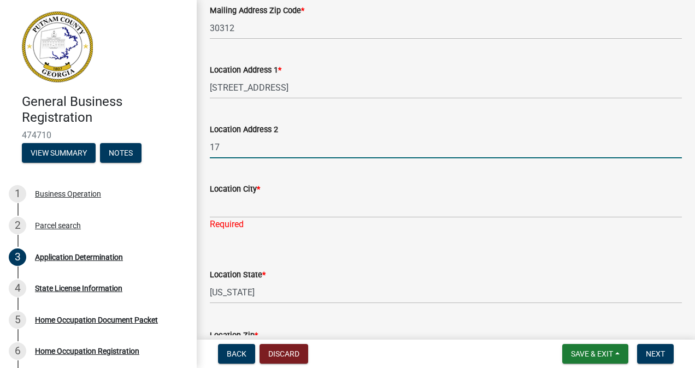
type input "1"
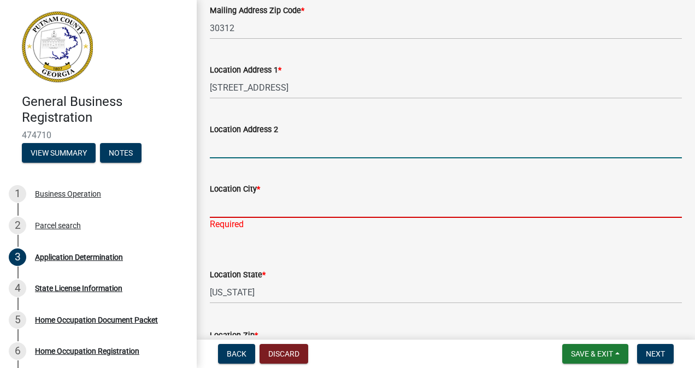
click at [227, 206] on input "Location City *" at bounding box center [446, 207] width 472 height 22
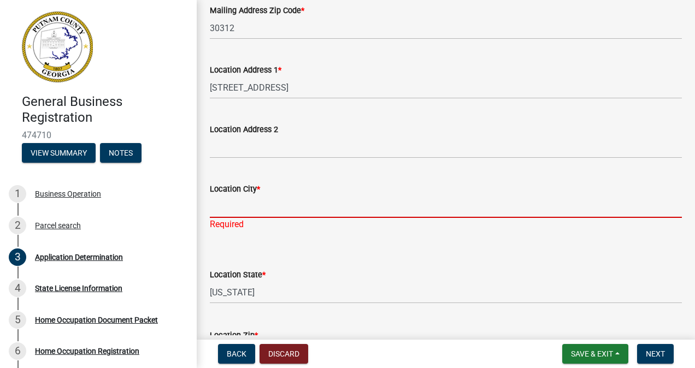
type input "e"
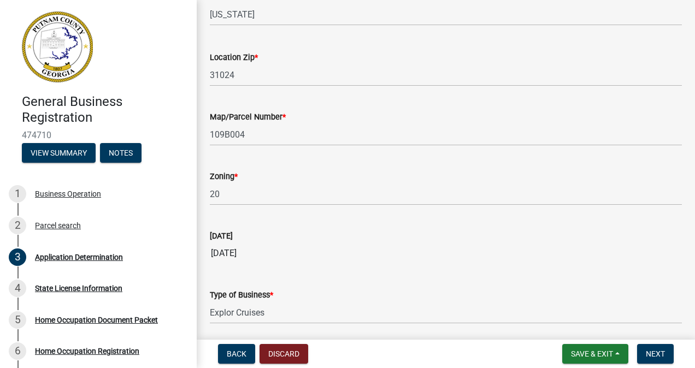
scroll to position [960, 0]
type input "Eatonton"
click at [284, 315] on input "Explor Cruises" at bounding box center [446, 312] width 472 height 22
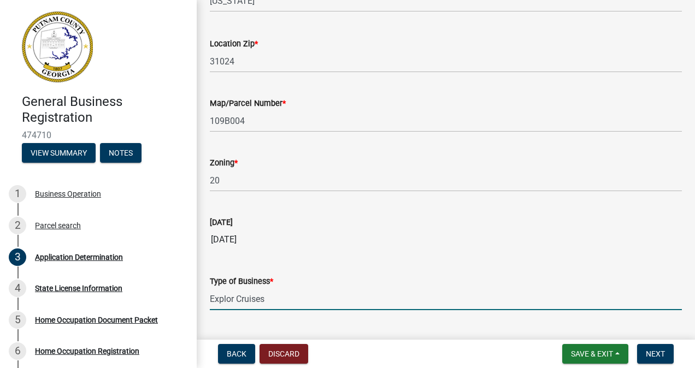
scroll to position [947, 0]
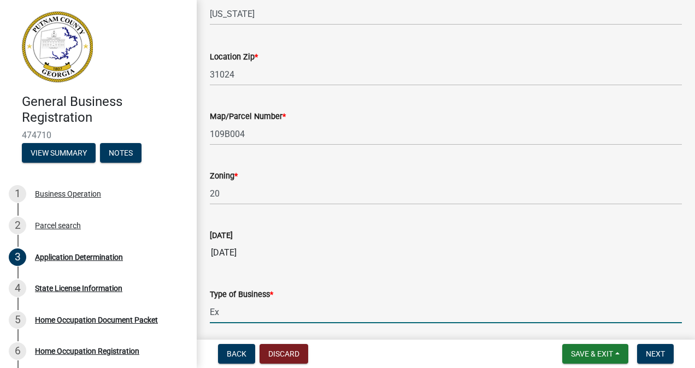
type input "E"
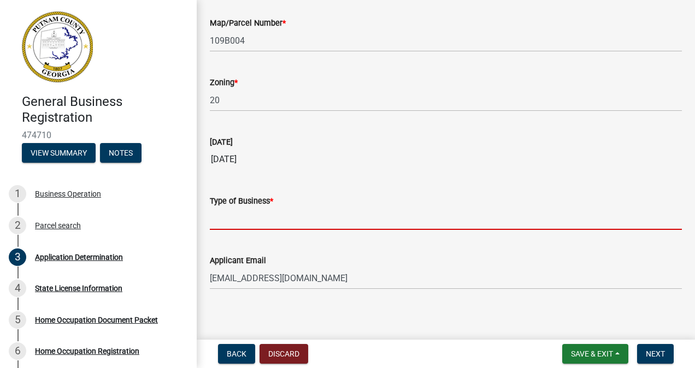
scroll to position [1045, 0]
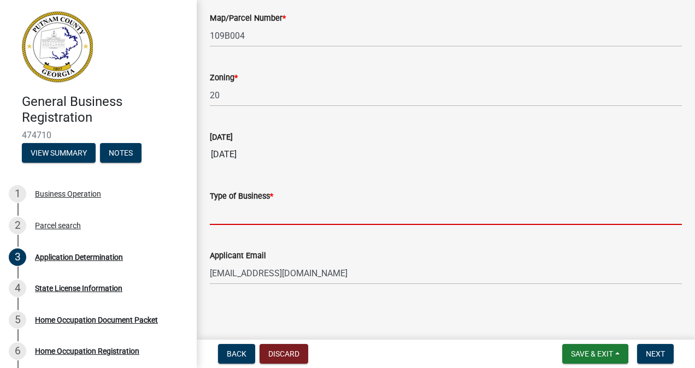
type input "t"
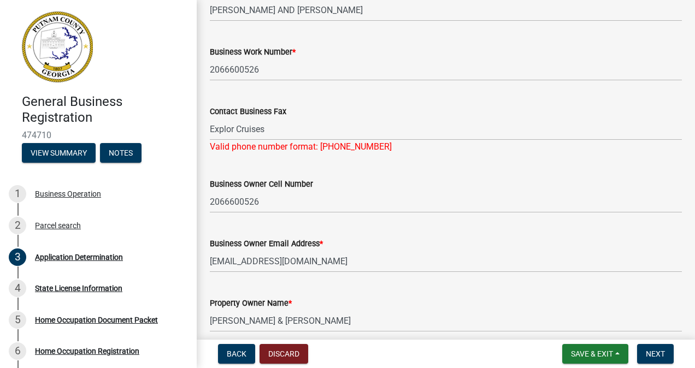
scroll to position [151, 0]
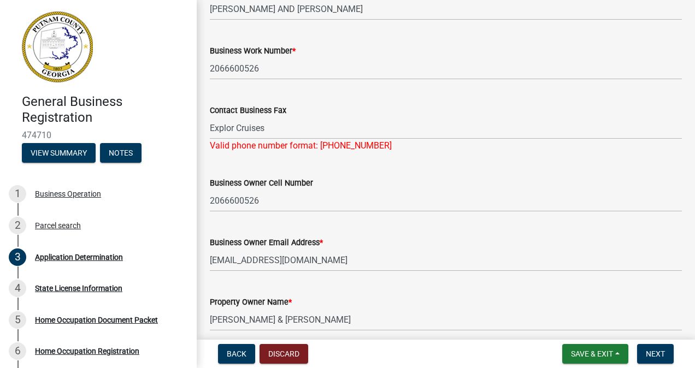
type input "Tour Operator, Artist, other legal businesses"
click at [278, 129] on input "Explor Cruises" at bounding box center [446, 128] width 472 height 22
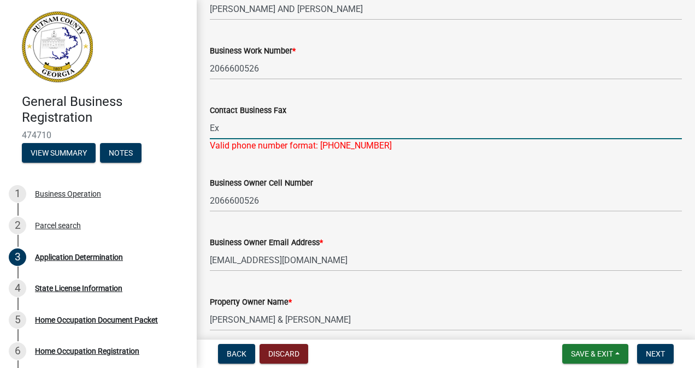
type input "E"
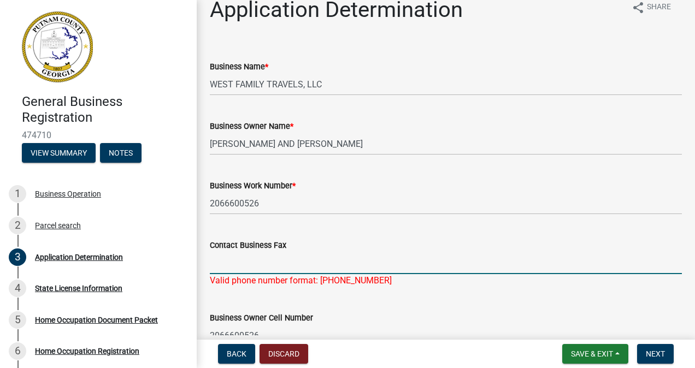
scroll to position [0, 0]
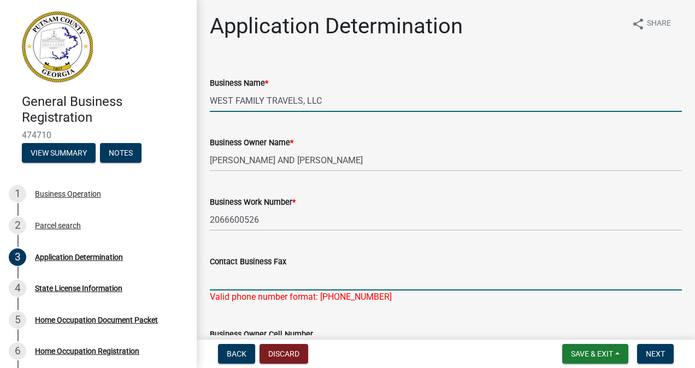
click at [373, 103] on input "WEST FAMILY TRAVELS, LLC" at bounding box center [446, 101] width 472 height 22
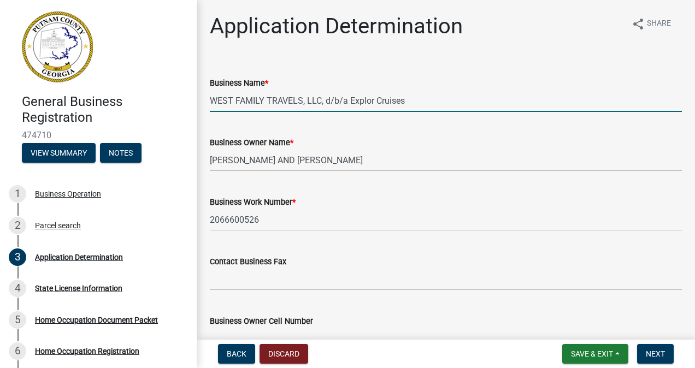
click at [427, 98] on input "WEST FAMILY TRAVELS, LLC, d/b/a Explor Cruises" at bounding box center [446, 101] width 472 height 22
type input "WEST FAMILY TRAVELS, LLC, d/b/a Explor Cruises, Studio 314"
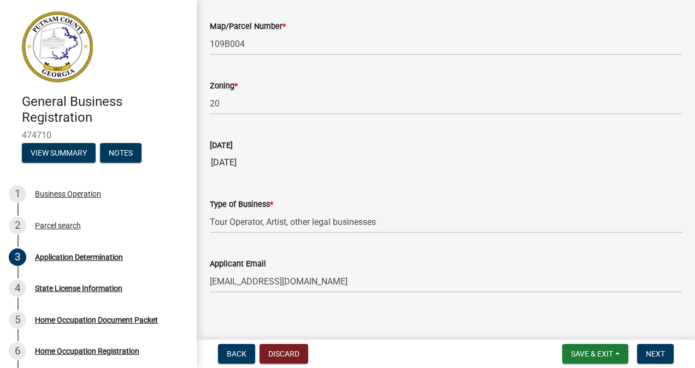
scroll to position [1032, 0]
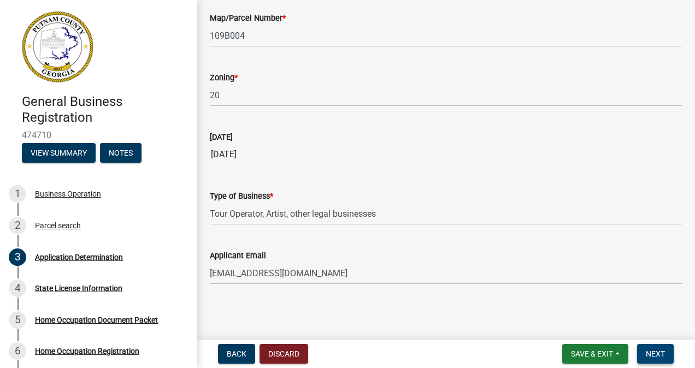
click at [659, 361] on button "Next" at bounding box center [655, 354] width 37 height 20
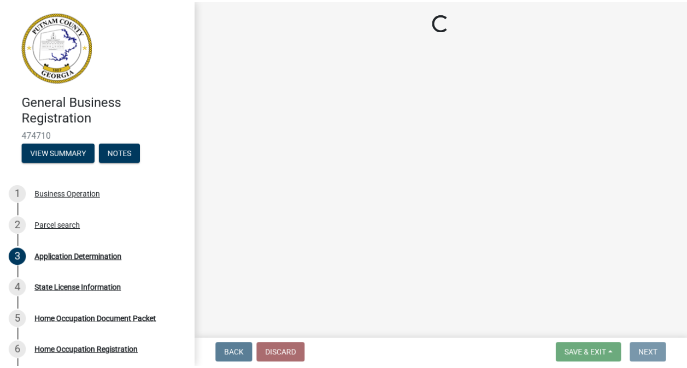
scroll to position [0, 0]
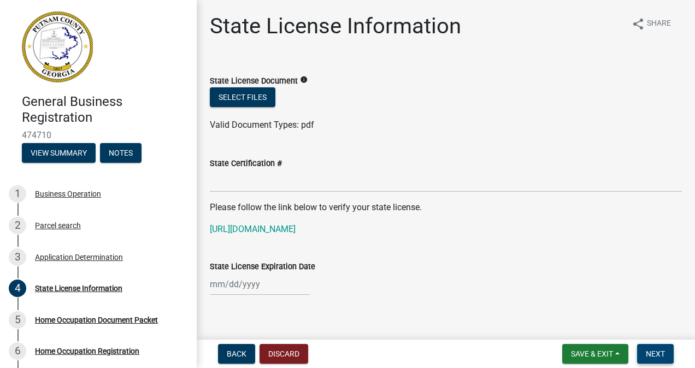
click at [296, 234] on link "https://goals.sos.ga.gov/GASOSOneStop/s/licensee-search" at bounding box center [253, 229] width 86 height 10
click at [660, 361] on button "Next" at bounding box center [655, 354] width 37 height 20
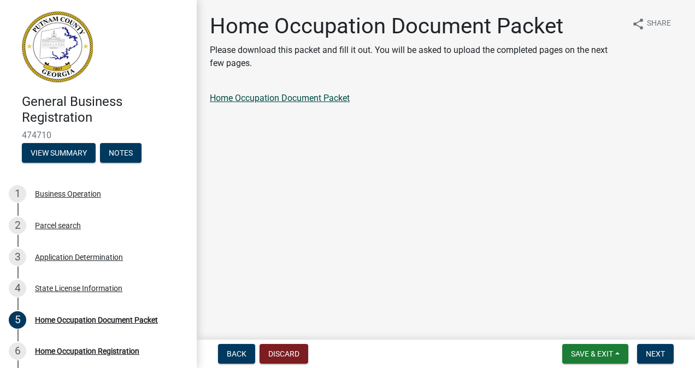
click at [318, 103] on link "Home Occupation Document Packet" at bounding box center [280, 98] width 140 height 10
click at [583, 350] on span "Save & Exit" at bounding box center [592, 354] width 42 height 9
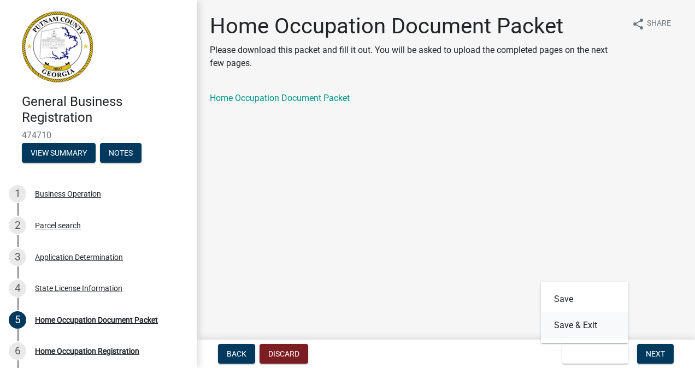
click at [580, 328] on button "Save & Exit" at bounding box center [584, 326] width 87 height 26
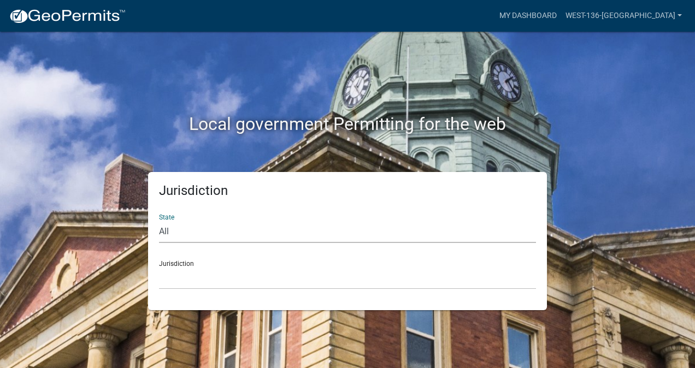
click at [190, 236] on select "All Colorado Georgia Indiana Iowa Kansas Minnesota Ohio South Carolina Wisconsin" at bounding box center [347, 232] width 377 height 22
select select "Georgia"
click at [159, 221] on select "All Colorado Georgia Indiana Iowa Kansas Minnesota Ohio South Carolina Wisconsin" at bounding box center [347, 232] width 377 height 22
click at [197, 271] on select "Carroll County, Georgia Cook County, Georgia Crawford County, Georgia Gilmer Co…" at bounding box center [347, 278] width 377 height 22
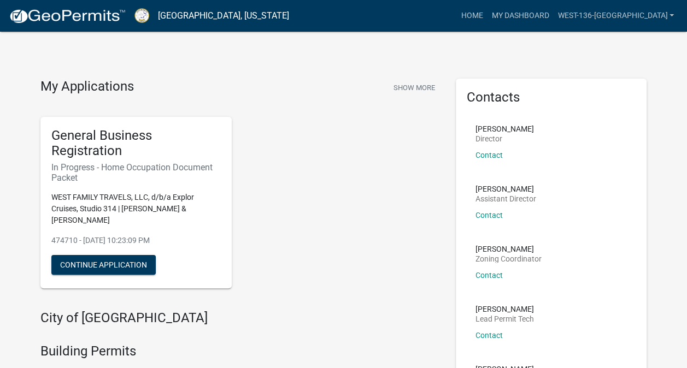
click at [116, 310] on h4 "City of [GEOGRAPHIC_DATA]" at bounding box center [239, 318] width 399 height 16
click at [100, 310] on h4 "City of [GEOGRAPHIC_DATA]" at bounding box center [239, 318] width 399 height 16
click at [112, 310] on h4 "City of [GEOGRAPHIC_DATA]" at bounding box center [239, 318] width 399 height 16
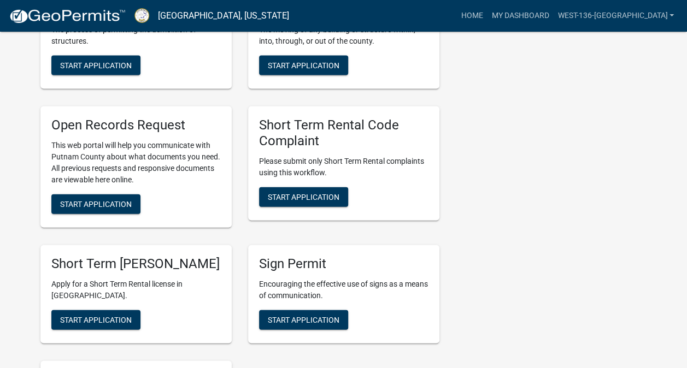
scroll to position [1117, 0]
